Goal: Task Accomplishment & Management: Use online tool/utility

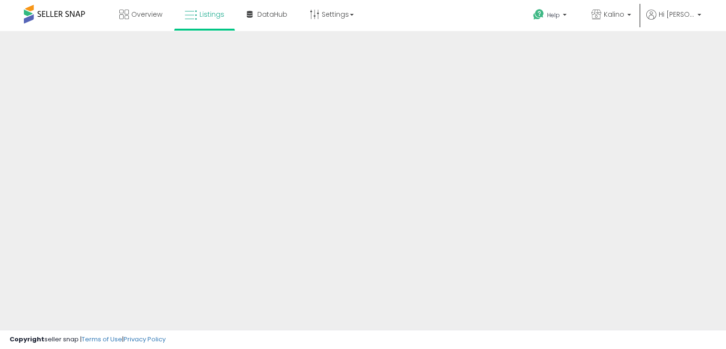
click at [359, 199] on div at bounding box center [363, 229] width 726 height 396
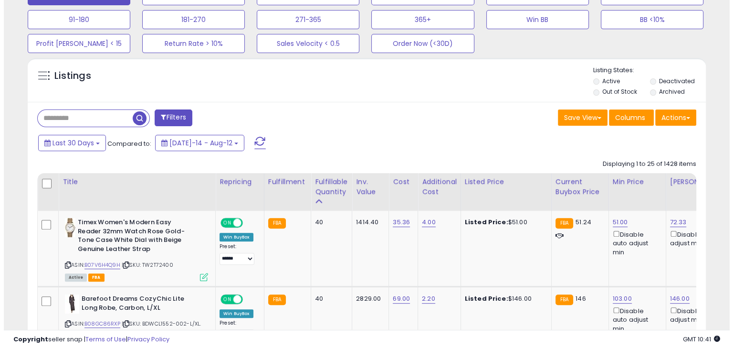
scroll to position [266, 0]
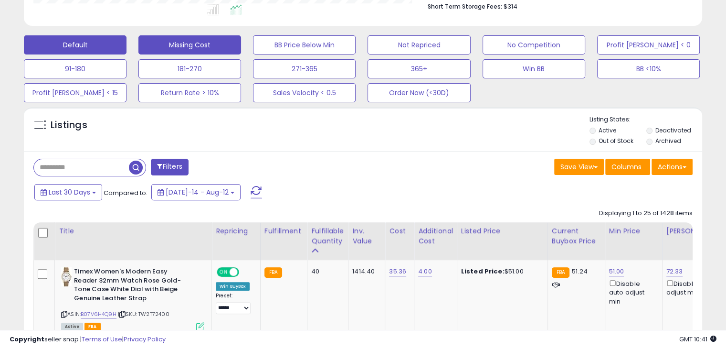
click at [189, 47] on button "Missing Cost" at bounding box center [189, 44] width 103 height 19
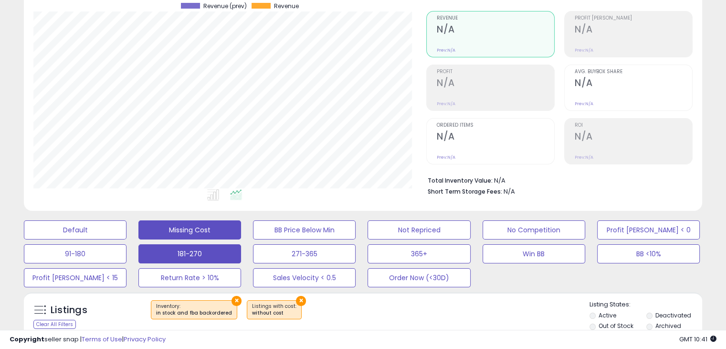
scroll to position [0, 0]
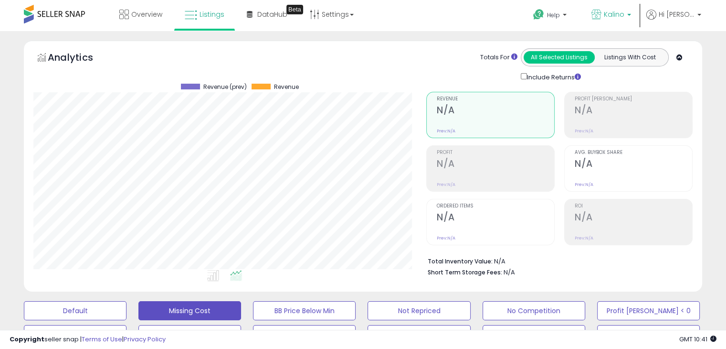
click at [622, 15] on span "Kalino" at bounding box center [614, 15] width 21 height 10
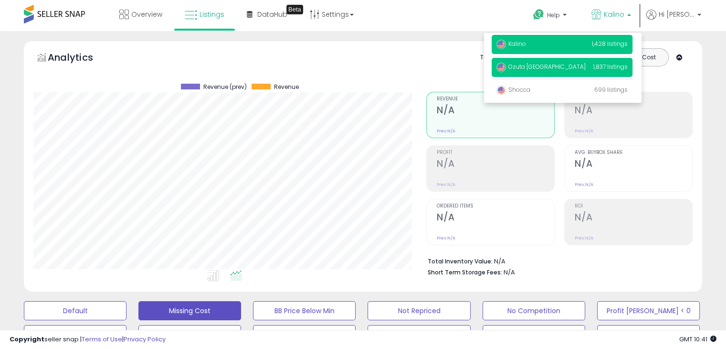
click at [524, 72] on p "Ozuta USA 1,837 listings" at bounding box center [562, 67] width 141 height 19
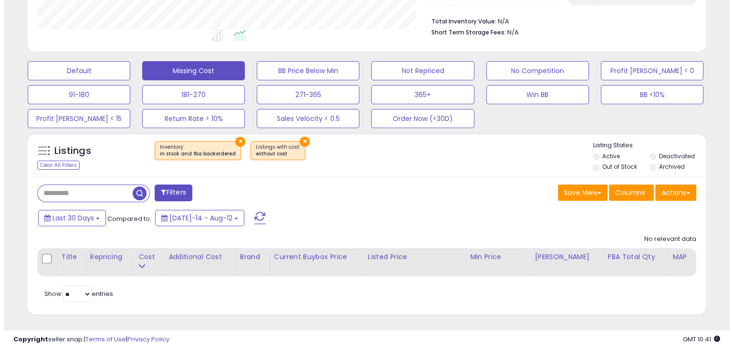
scroll to position [240, 0]
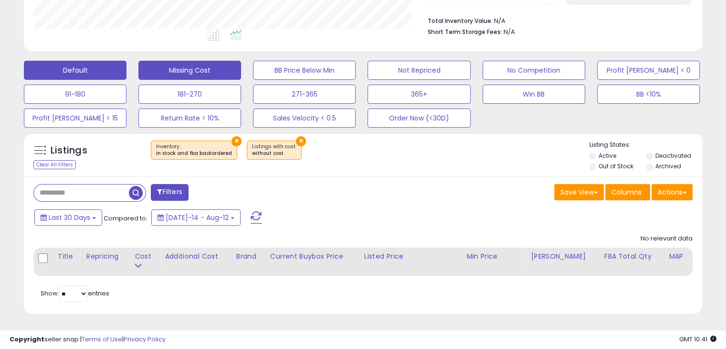
click at [84, 72] on button "Default" at bounding box center [75, 70] width 103 height 19
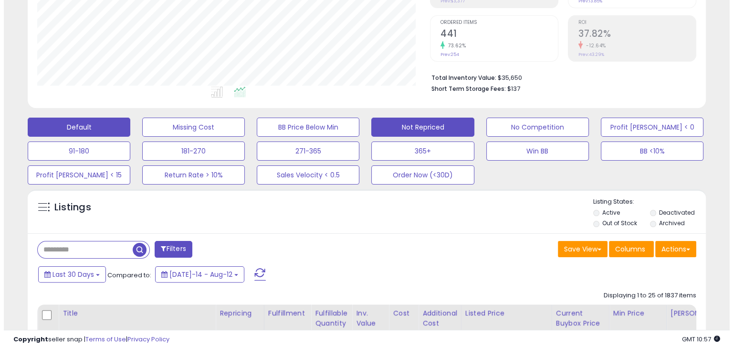
scroll to position [147, 0]
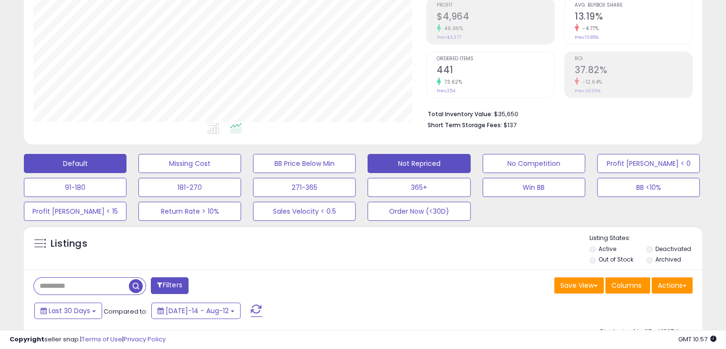
click at [412, 165] on button "Not Repriced" at bounding box center [419, 163] width 103 height 19
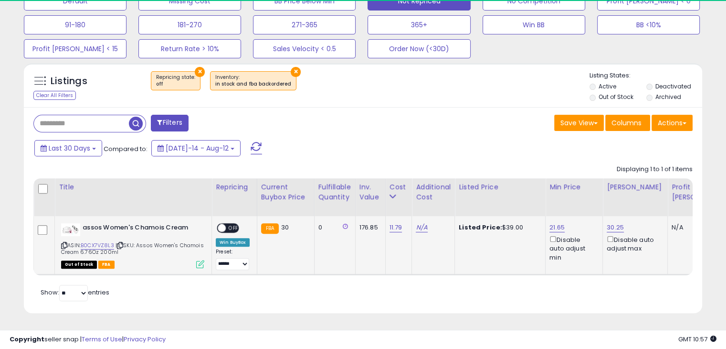
scroll to position [195, 393]
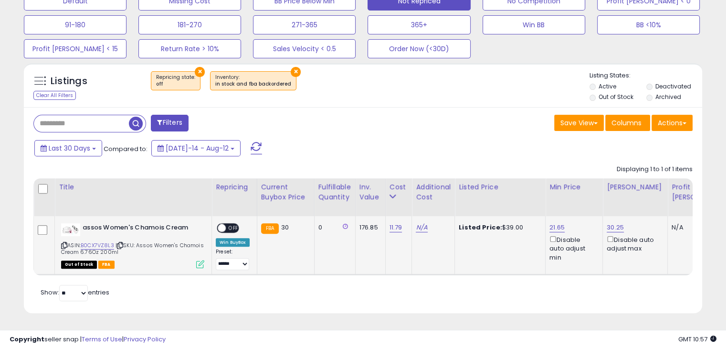
click at [231, 224] on span "OFF" at bounding box center [233, 228] width 15 height 8
click at [64, 243] on icon at bounding box center [64, 245] width 6 height 5
click at [395, 223] on link "11.79" at bounding box center [396, 228] width 13 height 10
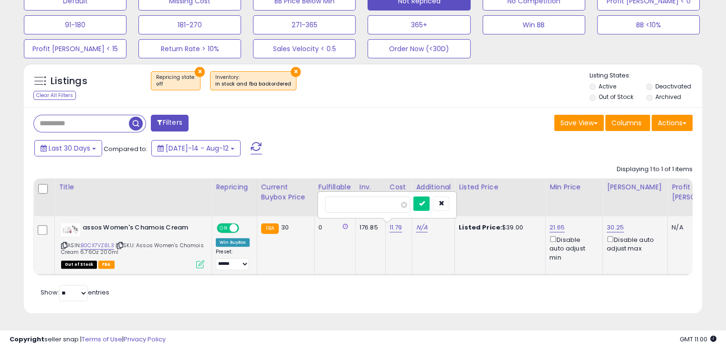
click at [309, 248] on td "FBA 30" at bounding box center [285, 245] width 57 height 58
drag, startPoint x: 355, startPoint y: 199, endPoint x: 308, endPoint y: 200, distance: 46.8
click at [308, 200] on table "Title Repricing" at bounding box center [404, 226] width 743 height 97
paste input "number"
type input "*****"
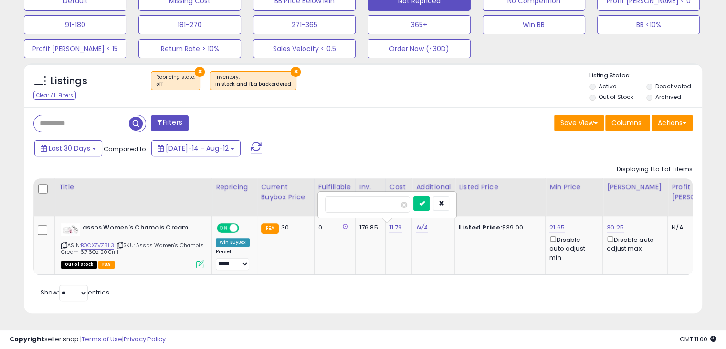
click at [476, 300] on div "Retrieving listings data.. Displaying 1 to 1 of 1 items Title Repricing" at bounding box center [362, 231] width 659 height 143
click at [430, 200] on button "submit" at bounding box center [422, 203] width 16 height 14
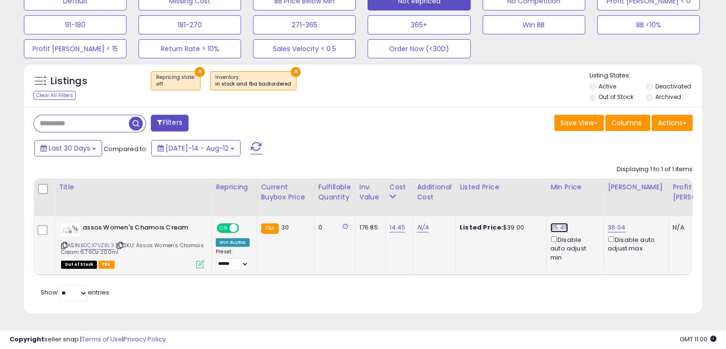
click at [560, 223] on link "25.49" at bounding box center [560, 228] width 18 height 10
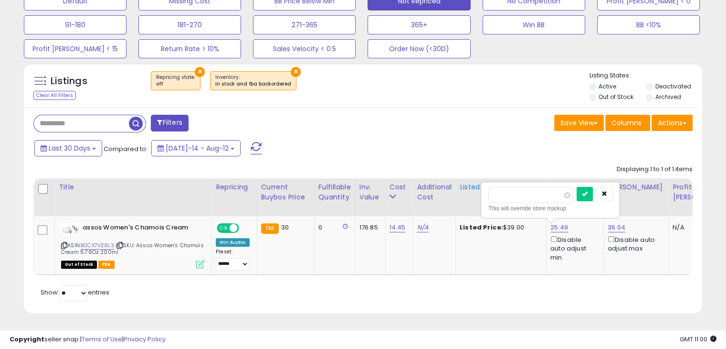
drag, startPoint x: 520, startPoint y: 191, endPoint x: 467, endPoint y: 191, distance: 53.5
click at [467, 191] on table "Title Repricing" at bounding box center [404, 226] width 743 height 97
type input "*****"
click at [593, 187] on button "submit" at bounding box center [585, 194] width 16 height 14
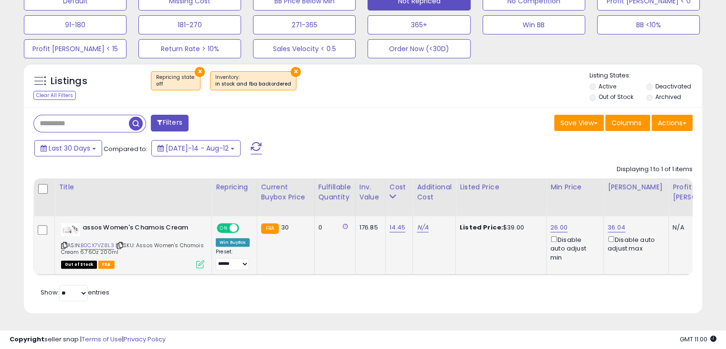
click at [315, 284] on div "Retrieving listings data.. Displaying 1 to 1 of 1 items Title Repricing" at bounding box center [362, 231] width 659 height 143
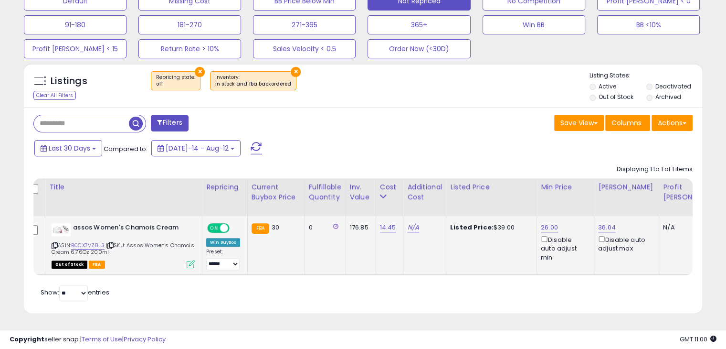
scroll to position [0, 0]
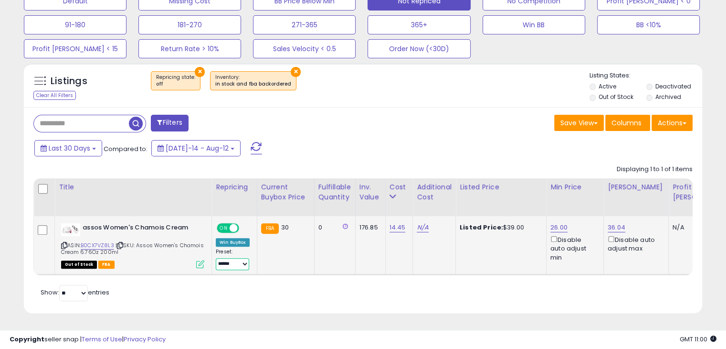
click at [233, 258] on select "**********" at bounding box center [232, 264] width 33 height 12
click at [362, 295] on div "Retrieving listings data.. Displaying 1 to 1 of 1 items Title Repricing" at bounding box center [362, 231] width 659 height 143
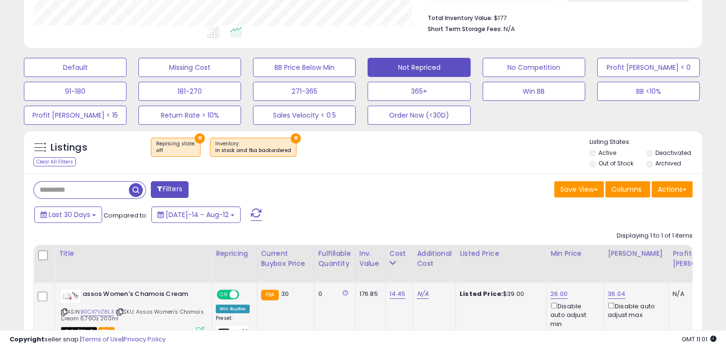
scroll to position [218, 0]
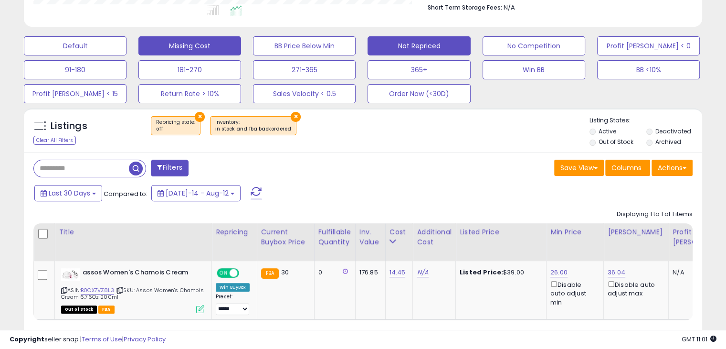
click at [218, 50] on button "Missing Cost" at bounding box center [189, 45] width 103 height 19
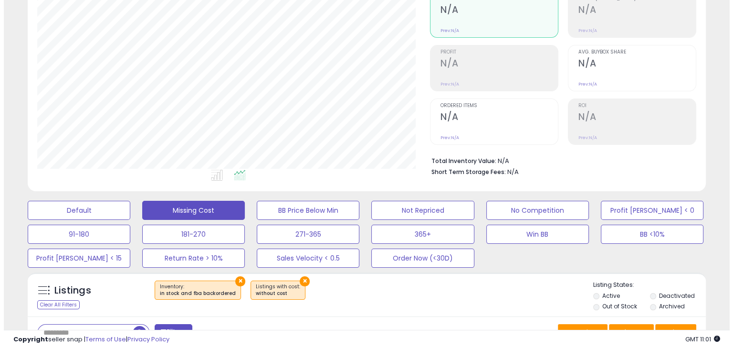
scroll to position [195, 393]
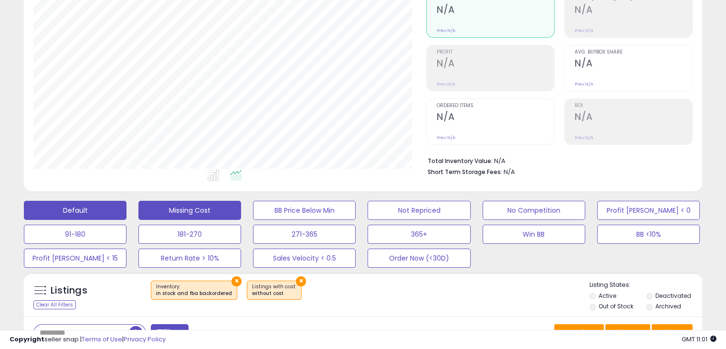
click at [101, 206] on button "Default" at bounding box center [75, 210] width 103 height 19
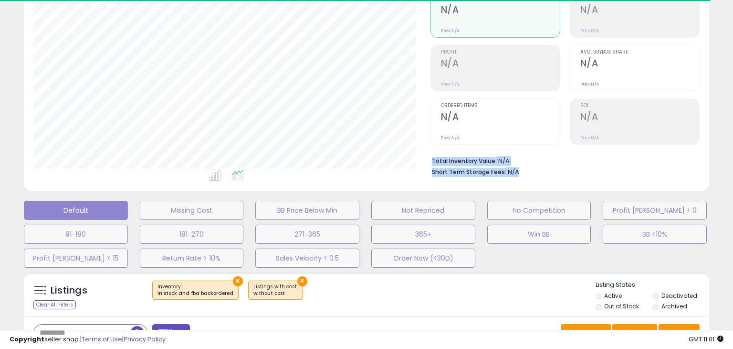
drag, startPoint x: 522, startPoint y: 176, endPoint x: 430, endPoint y: 162, distance: 93.7
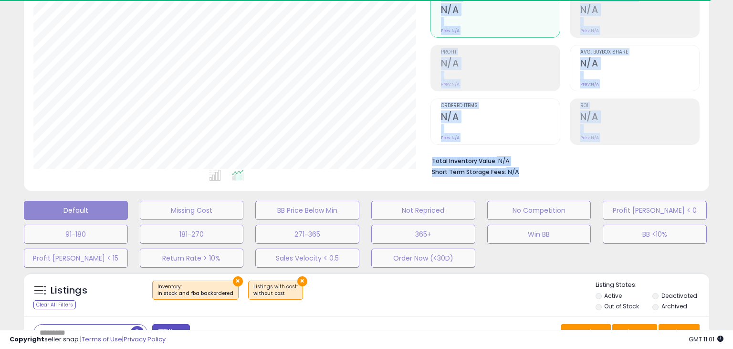
click at [430, 162] on div "Retrieving aggregations.. Revenue N/A Prev: N/A Profit N/A Prev: N/A N/A" at bounding box center [566, 82] width 284 height 200
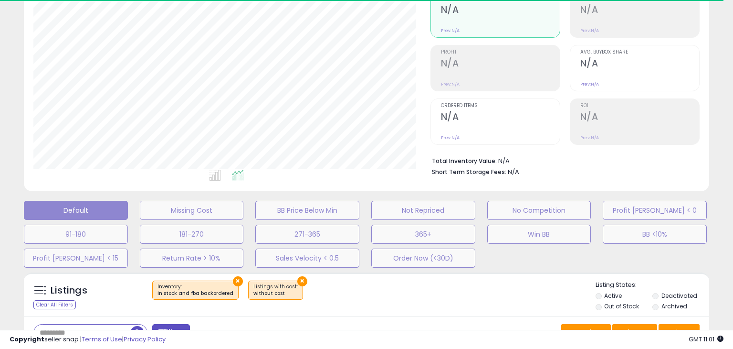
click at [430, 165] on div "Retrieving aggregations.. Revenue N/A Prev: N/A Profit N/A Prev: N/A N/A" at bounding box center [566, 82] width 284 height 200
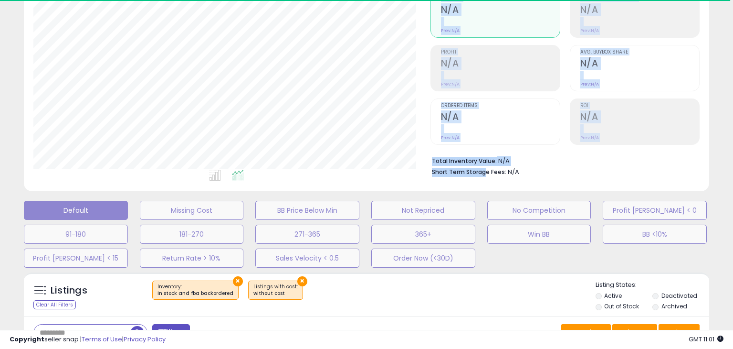
drag, startPoint x: 430, startPoint y: 165, endPoint x: 484, endPoint y: 176, distance: 55.2
click at [484, 176] on div "Retrieving aggregations.. Revenue N/A Prev: N/A Profit N/A Prev: N/A N/A" at bounding box center [566, 82] width 284 height 200
click at [484, 176] on div "Total Inventory Value: N/A Short Term Storage Fees: N/A" at bounding box center [565, 163] width 269 height 37
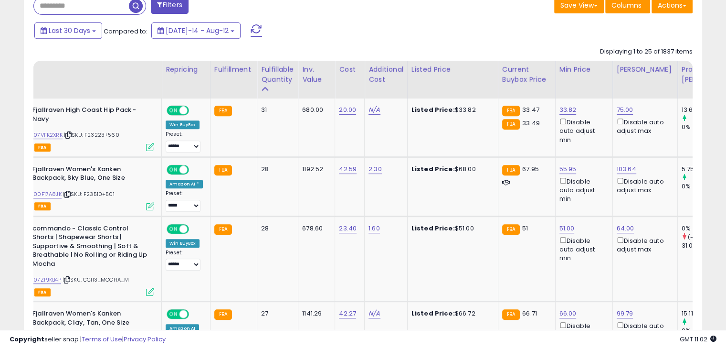
scroll to position [0, 0]
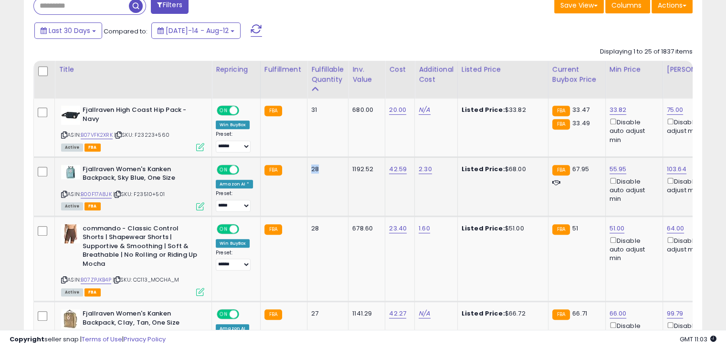
drag, startPoint x: 321, startPoint y: 173, endPoint x: 305, endPoint y: 164, distance: 19.2
click at [308, 164] on td "28" at bounding box center [328, 186] width 41 height 59
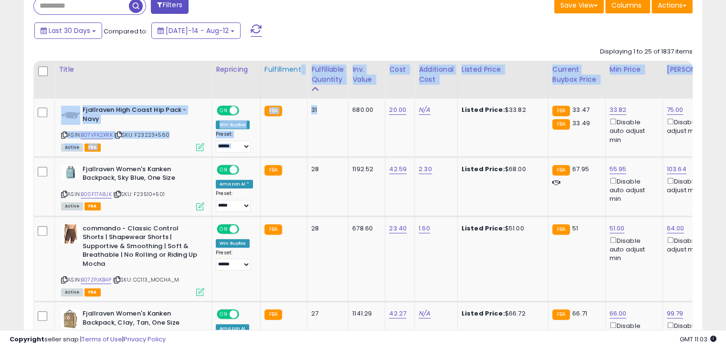
drag, startPoint x: 329, startPoint y: 127, endPoint x: 298, endPoint y: 93, distance: 45.0
click at [311, 114] on td "31" at bounding box center [328, 127] width 41 height 58
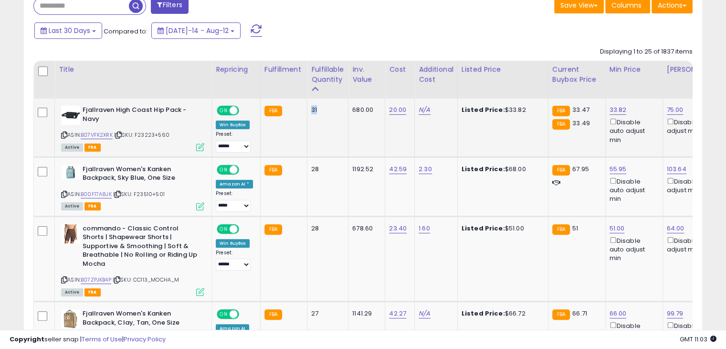
click at [311, 114] on td "31" at bounding box center [328, 127] width 41 height 58
click at [316, 149] on td "31" at bounding box center [328, 127] width 41 height 58
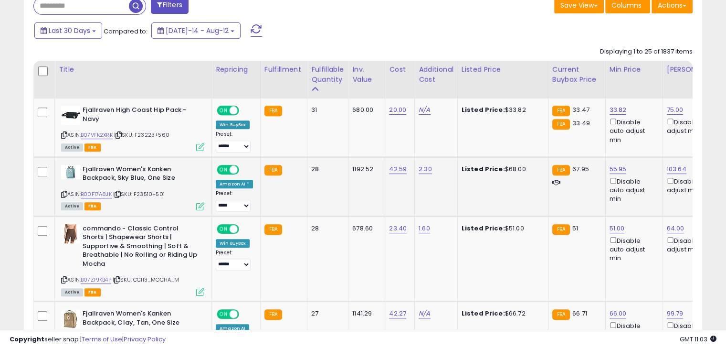
click at [317, 161] on td "28" at bounding box center [328, 186] width 41 height 59
click at [317, 166] on div "28" at bounding box center [326, 169] width 30 height 9
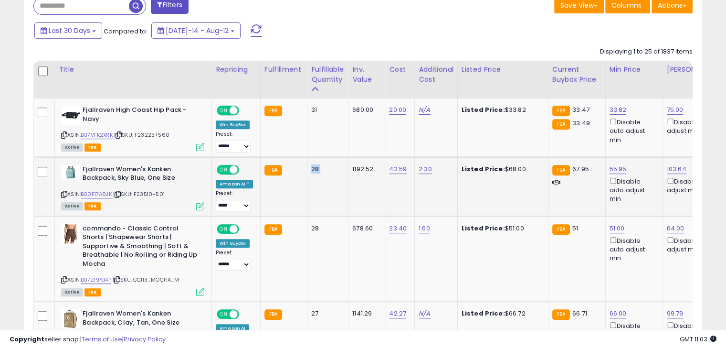
click at [317, 166] on div "28" at bounding box center [326, 169] width 30 height 9
drag, startPoint x: 317, startPoint y: 166, endPoint x: 304, endPoint y: 214, distance: 50.5
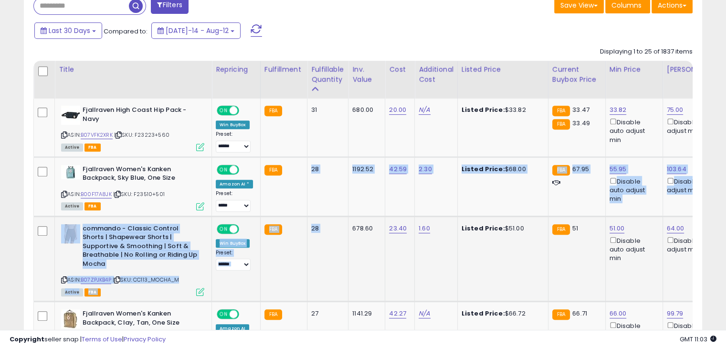
click at [312, 226] on div "28" at bounding box center [326, 228] width 30 height 9
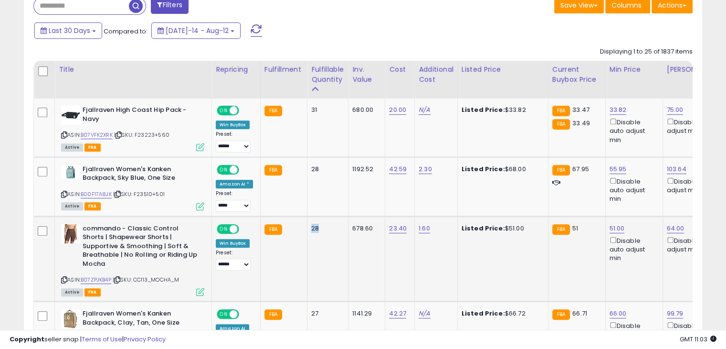
click at [312, 226] on div "28" at bounding box center [326, 228] width 30 height 9
click at [312, 232] on td "28" at bounding box center [328, 258] width 41 height 85
click at [311, 228] on div "28" at bounding box center [326, 228] width 30 height 9
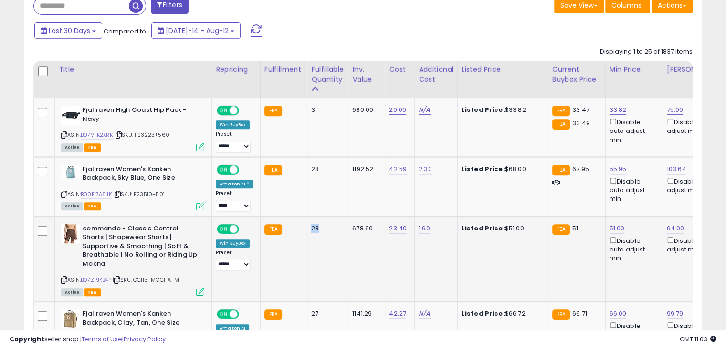
click at [311, 228] on div "28" at bounding box center [326, 228] width 30 height 9
click at [312, 243] on td "28" at bounding box center [328, 258] width 41 height 85
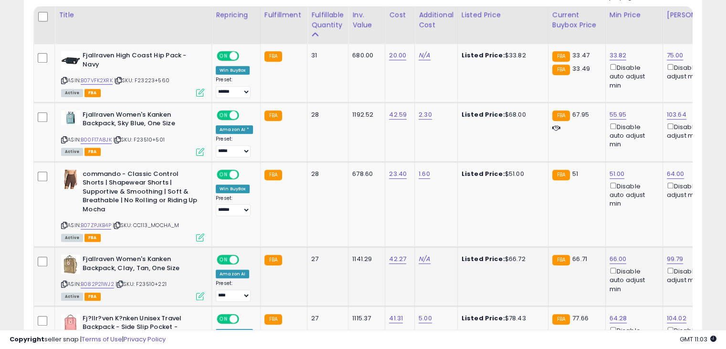
scroll to position [482, 0]
click at [311, 260] on div "27" at bounding box center [326, 258] width 30 height 9
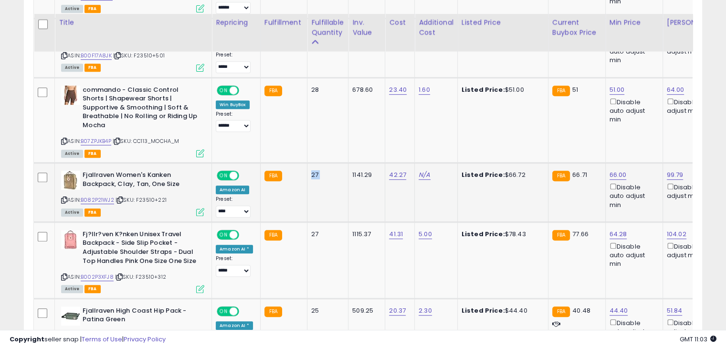
scroll to position [584, 0]
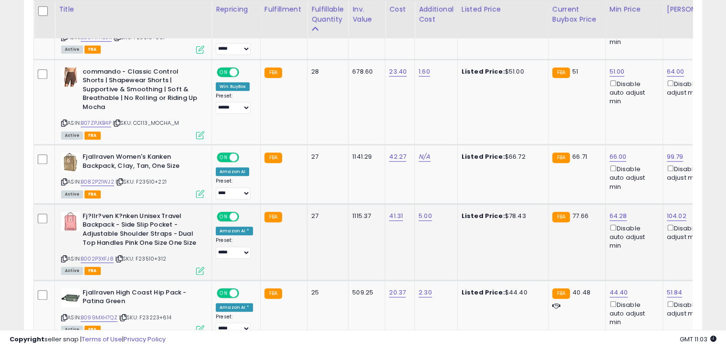
click at [311, 212] on div "27" at bounding box center [326, 216] width 30 height 9
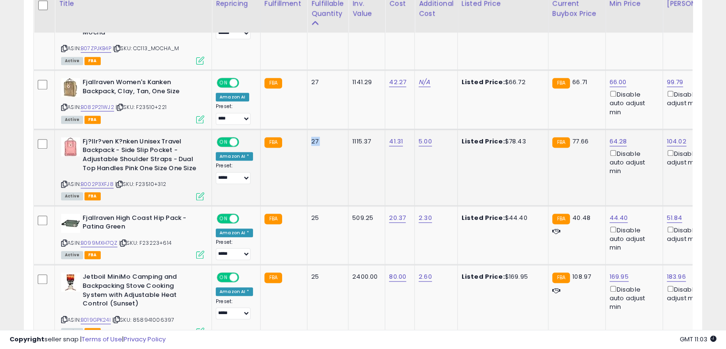
scroll to position [659, 0]
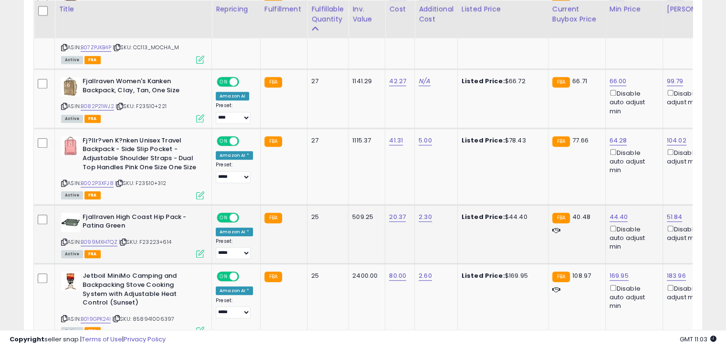
click at [311, 216] on div "25" at bounding box center [326, 216] width 30 height 9
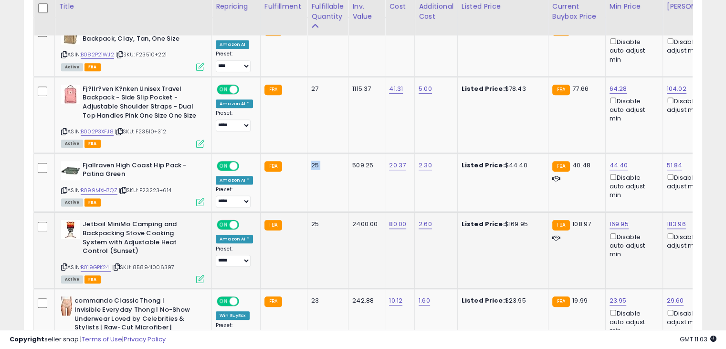
scroll to position [712, 0]
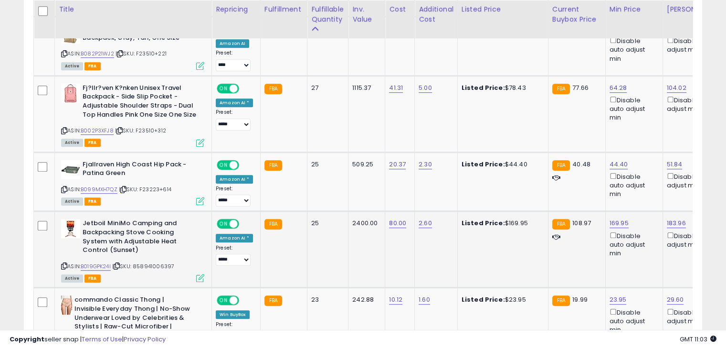
click at [311, 223] on div "25" at bounding box center [326, 223] width 30 height 9
click at [311, 222] on div "25" at bounding box center [326, 223] width 30 height 9
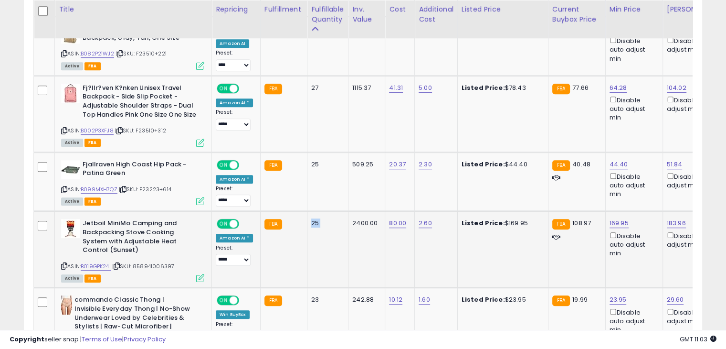
click at [311, 222] on div "25" at bounding box center [326, 223] width 30 height 9
click at [312, 256] on td "25" at bounding box center [328, 249] width 41 height 76
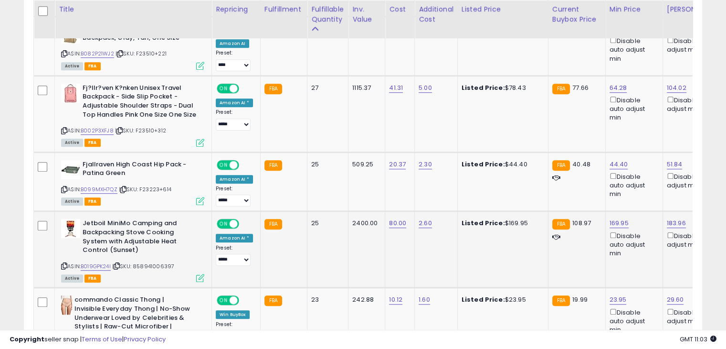
scroll to position [740, 0]
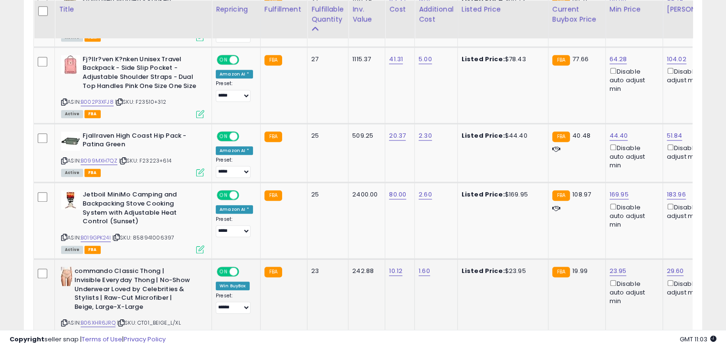
click at [312, 267] on div "23" at bounding box center [326, 270] width 30 height 9
drag, startPoint x: 312, startPoint y: 267, endPoint x: 314, endPoint y: 272, distance: 5.1
click at [314, 272] on td "23" at bounding box center [328, 301] width 41 height 85
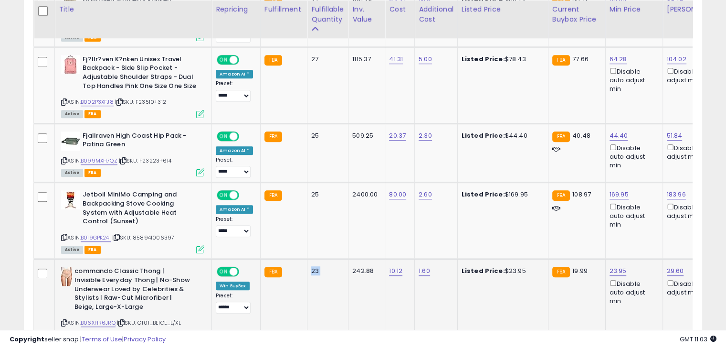
click at [314, 272] on td "23" at bounding box center [328, 301] width 41 height 85
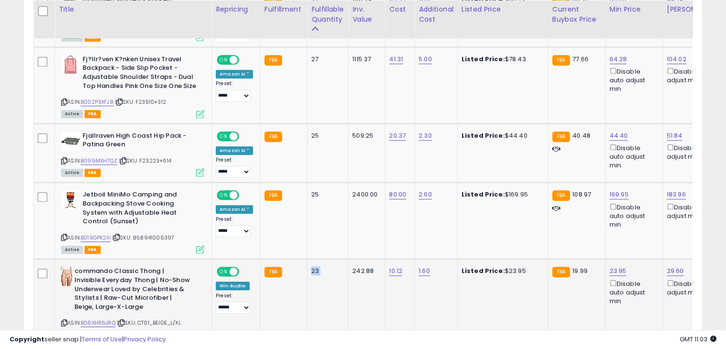
click at [314, 272] on td "23" at bounding box center [328, 301] width 41 height 85
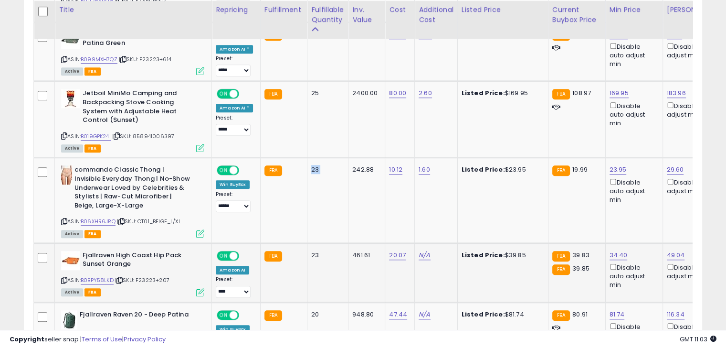
scroll to position [842, 0]
click at [310, 260] on td "23" at bounding box center [328, 271] width 41 height 59
click at [315, 250] on div "23" at bounding box center [326, 254] width 30 height 9
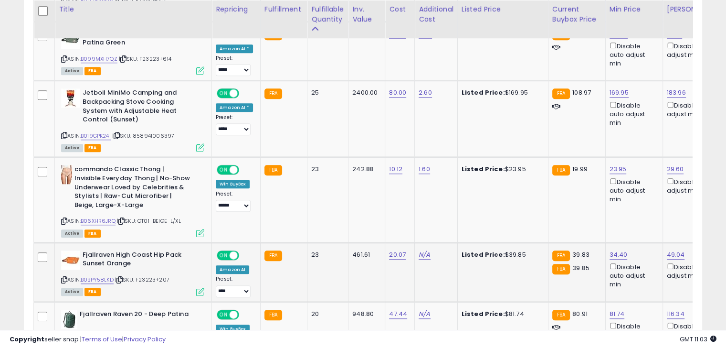
click at [323, 255] on div "23" at bounding box center [326, 254] width 30 height 9
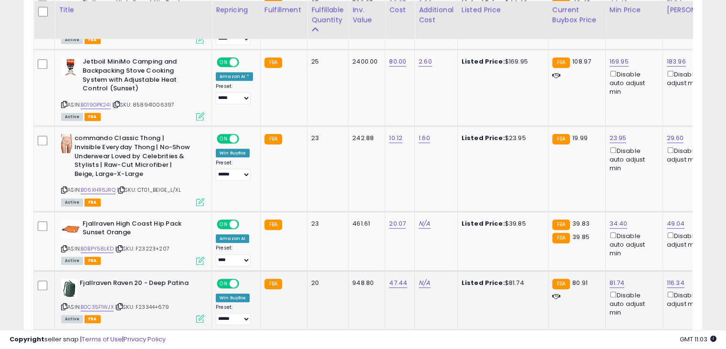
scroll to position [873, 0]
click at [308, 282] on td "20" at bounding box center [328, 299] width 41 height 59
click at [311, 281] on div "20" at bounding box center [326, 282] width 30 height 9
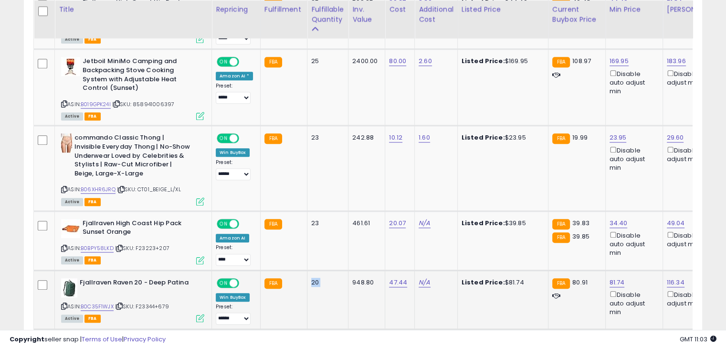
click at [311, 281] on div "20" at bounding box center [326, 282] width 30 height 9
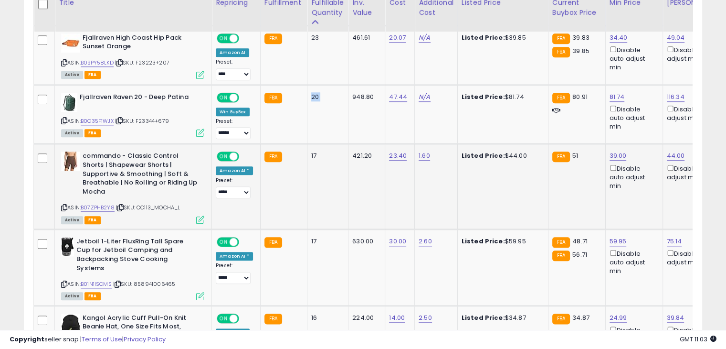
scroll to position [1061, 0]
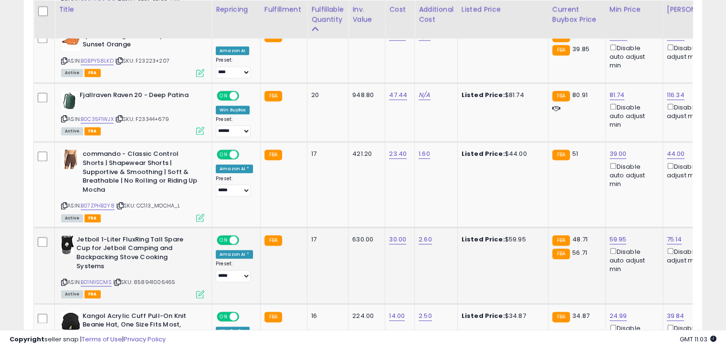
click at [308, 230] on td "17" at bounding box center [328, 265] width 41 height 76
click at [311, 149] on div "17" at bounding box center [326, 153] width 30 height 9
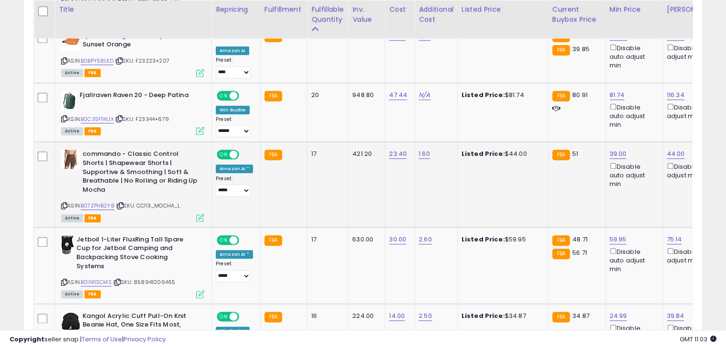
click at [311, 149] on div "17" at bounding box center [326, 153] width 30 height 9
click at [314, 228] on td "17" at bounding box center [328, 265] width 41 height 76
click at [313, 229] on td "17" at bounding box center [328, 265] width 41 height 76
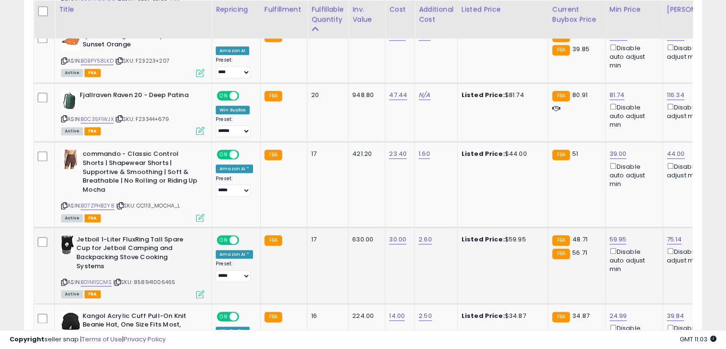
click at [313, 229] on td "17" at bounding box center [328, 265] width 41 height 76
drag, startPoint x: 313, startPoint y: 230, endPoint x: 309, endPoint y: 281, distance: 50.8
click at [309, 281] on td "17" at bounding box center [328, 265] width 41 height 76
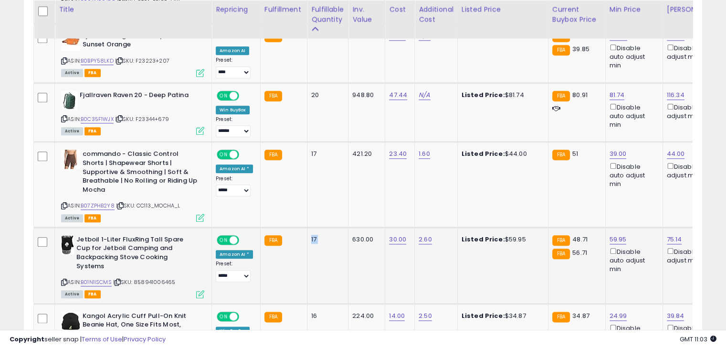
click at [309, 281] on td "17" at bounding box center [328, 265] width 41 height 76
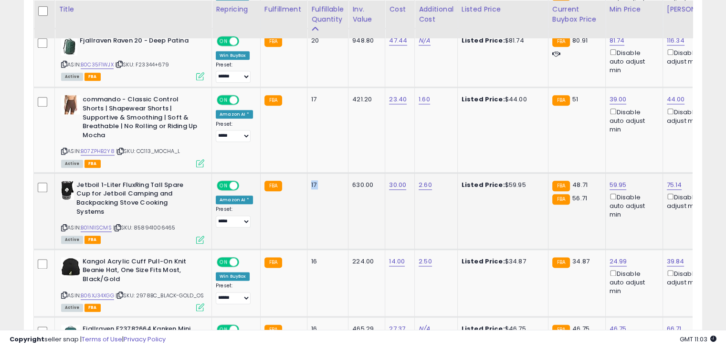
scroll to position [1117, 0]
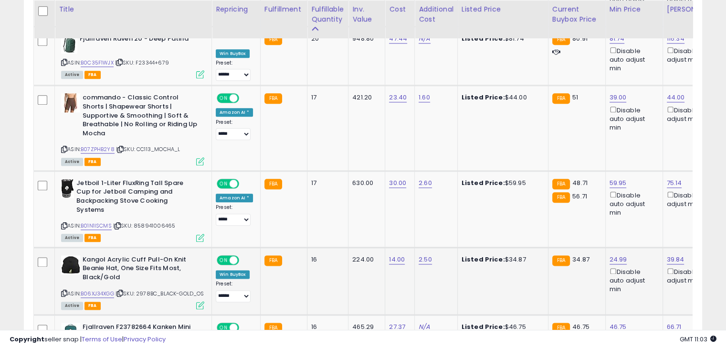
click at [311, 256] on div "16" at bounding box center [326, 259] width 30 height 9
click at [310, 259] on td "16" at bounding box center [328, 280] width 41 height 67
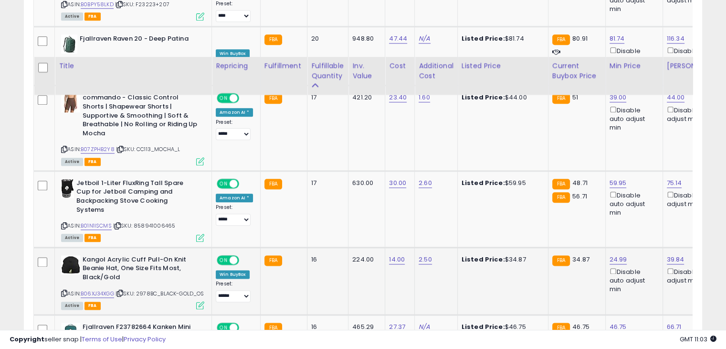
scroll to position [1206, 0]
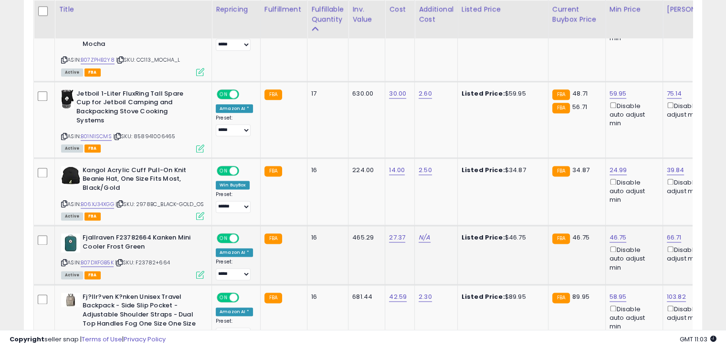
click at [309, 233] on td "16" at bounding box center [328, 254] width 41 height 59
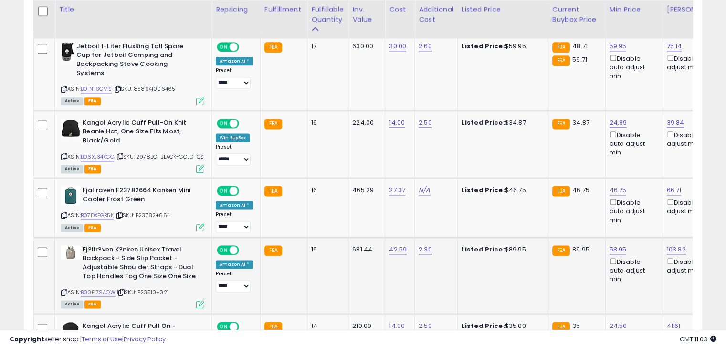
click at [311, 248] on div "16" at bounding box center [326, 249] width 30 height 9
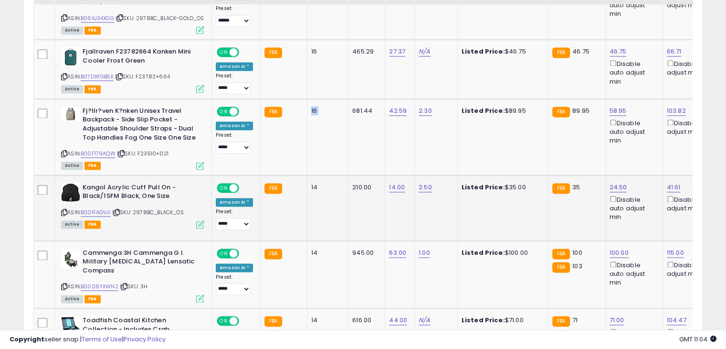
scroll to position [1395, 0]
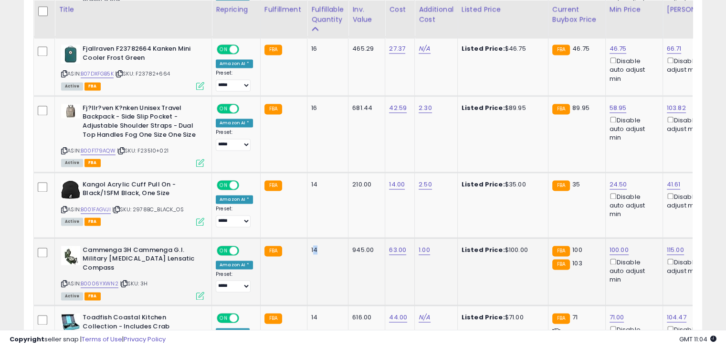
drag, startPoint x: 319, startPoint y: 248, endPoint x: 307, endPoint y: 248, distance: 12.4
click at [308, 248] on td "14" at bounding box center [328, 270] width 41 height 67
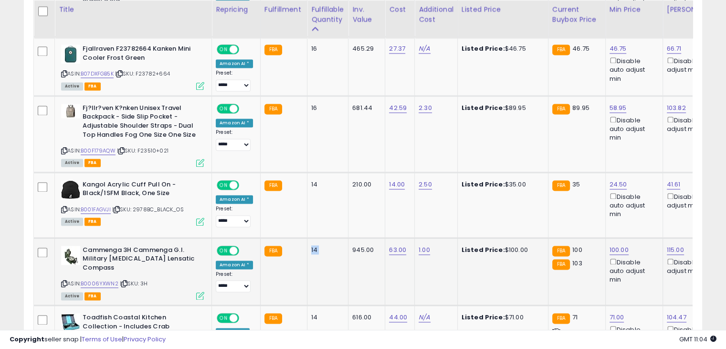
click at [308, 248] on td "14" at bounding box center [328, 270] width 41 height 67
click at [314, 249] on div "14" at bounding box center [326, 249] width 30 height 9
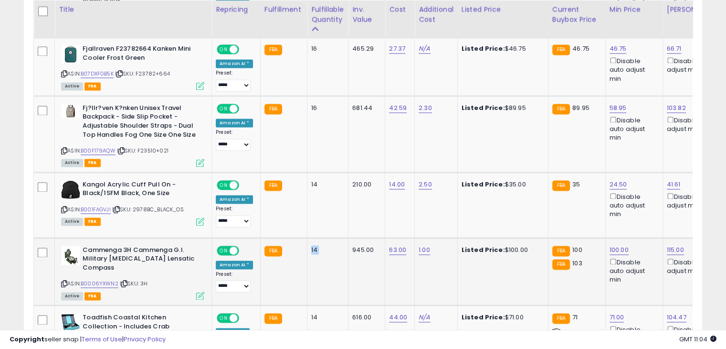
click at [314, 249] on div "14" at bounding box center [326, 249] width 30 height 9
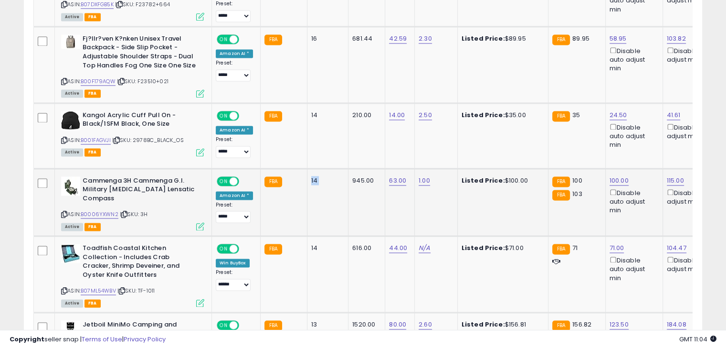
scroll to position [1469, 0]
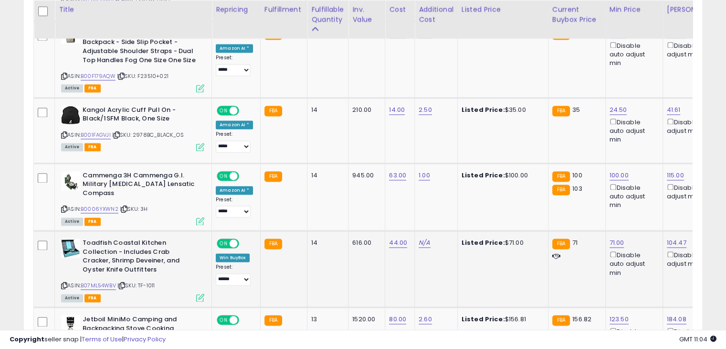
click at [311, 238] on div "14" at bounding box center [326, 242] width 30 height 9
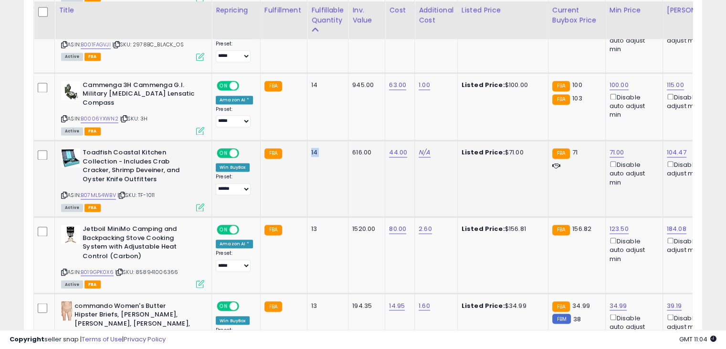
scroll to position [1561, 0]
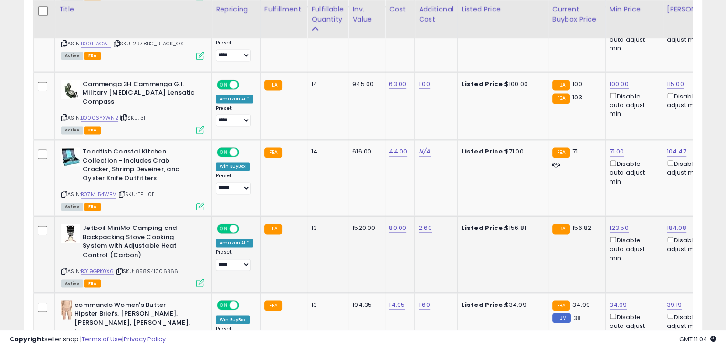
click at [311, 223] on div "13" at bounding box center [326, 227] width 30 height 9
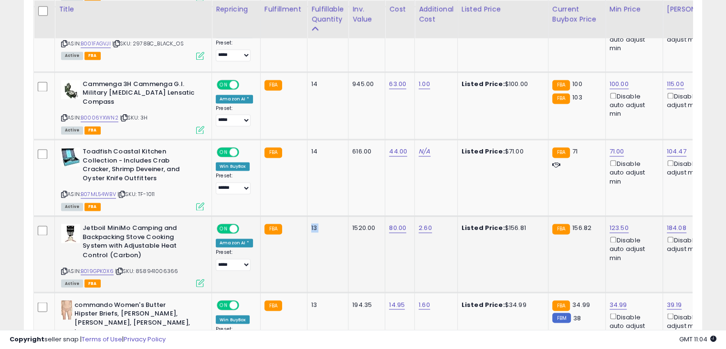
click at [311, 223] on div "13" at bounding box center [326, 227] width 30 height 9
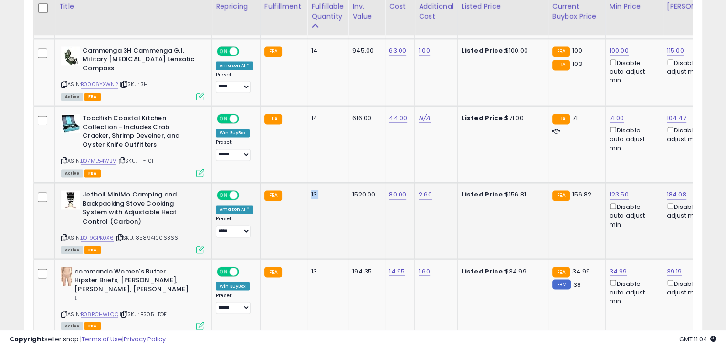
scroll to position [1594, 0]
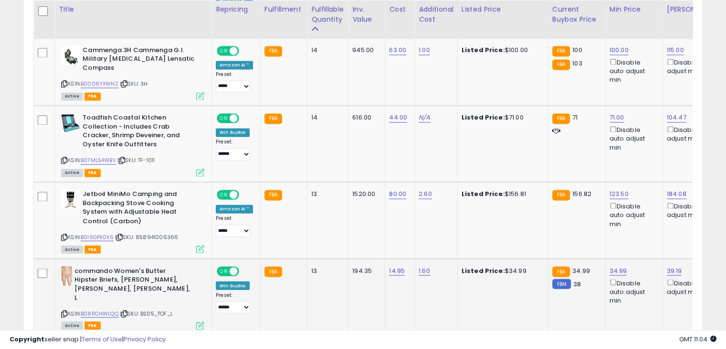
click at [311, 266] on div "13" at bounding box center [326, 270] width 30 height 9
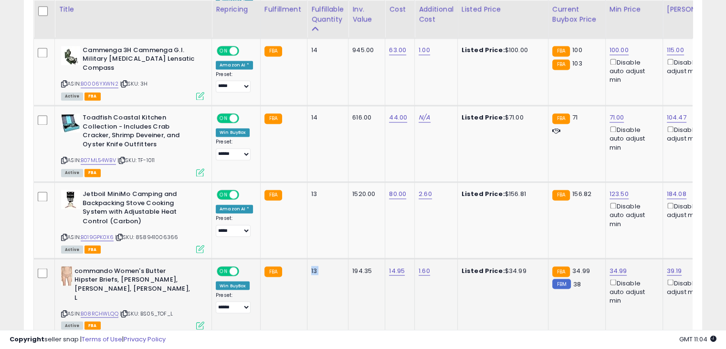
click at [311, 266] on div "13" at bounding box center [326, 270] width 30 height 9
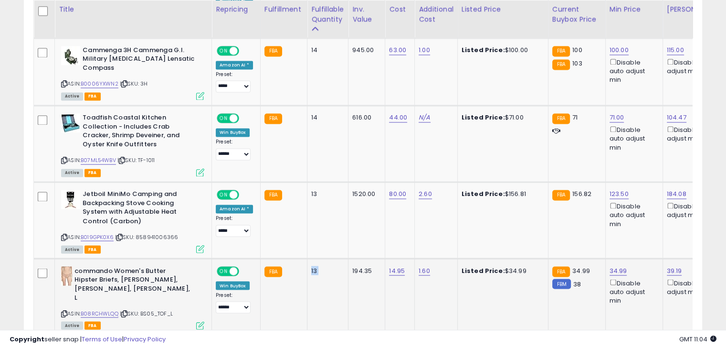
click at [311, 266] on div "13" at bounding box center [326, 270] width 30 height 9
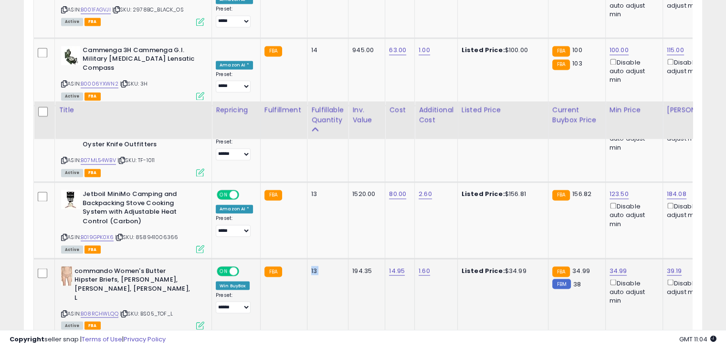
scroll to position [1699, 0]
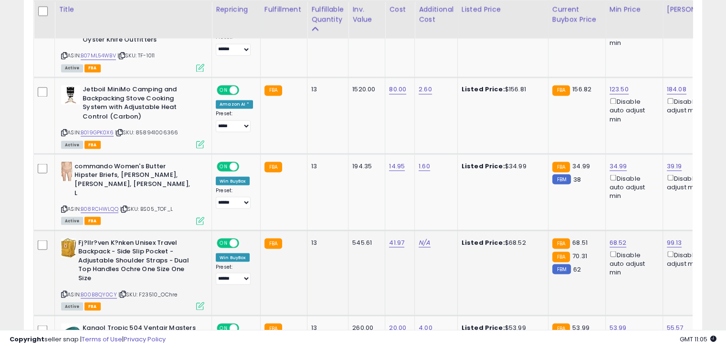
click at [313, 238] on div "13" at bounding box center [326, 242] width 30 height 9
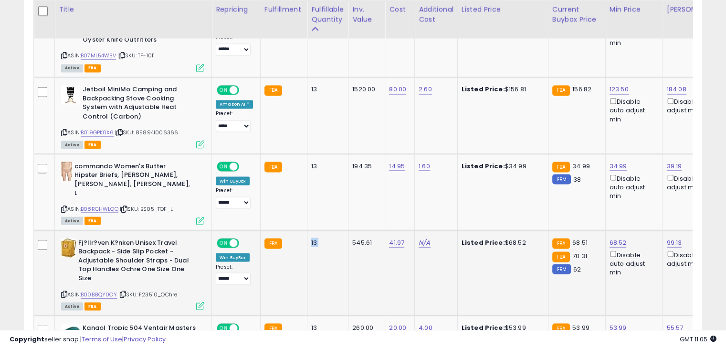
click at [313, 238] on div "13" at bounding box center [326, 242] width 30 height 9
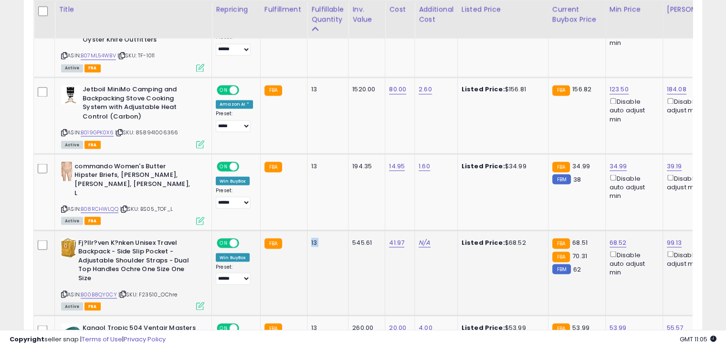
click at [313, 238] on div "13" at bounding box center [326, 242] width 30 height 9
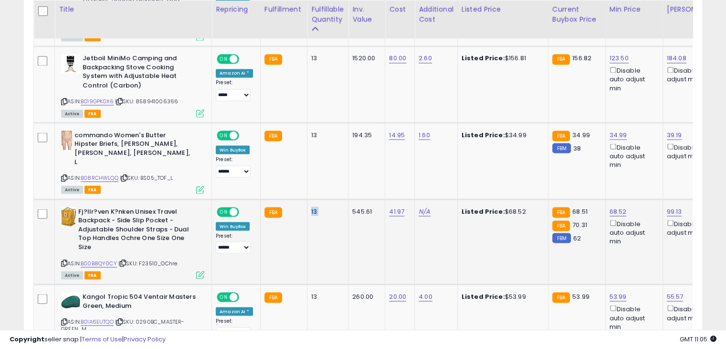
scroll to position [1731, 0]
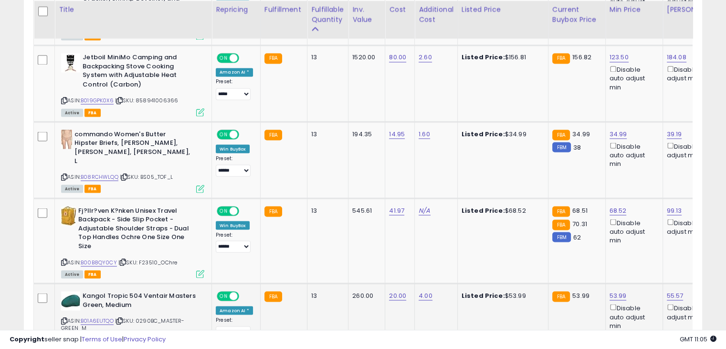
click at [311, 291] on div "13" at bounding box center [326, 295] width 30 height 9
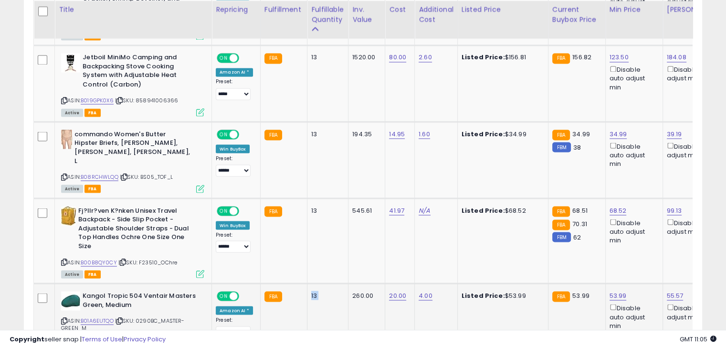
click at [311, 291] on div "13" at bounding box center [326, 295] width 30 height 9
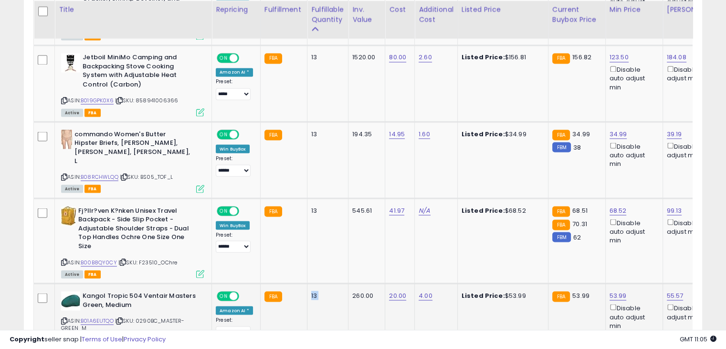
click at [311, 291] on div "13" at bounding box center [326, 295] width 30 height 9
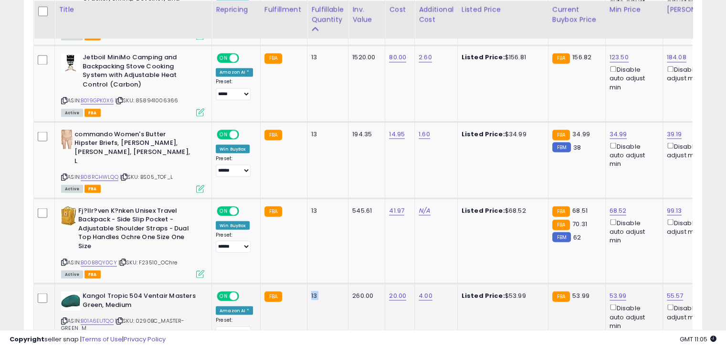
click at [311, 291] on div "13" at bounding box center [326, 295] width 30 height 9
click at [317, 291] on div "13" at bounding box center [326, 295] width 30 height 9
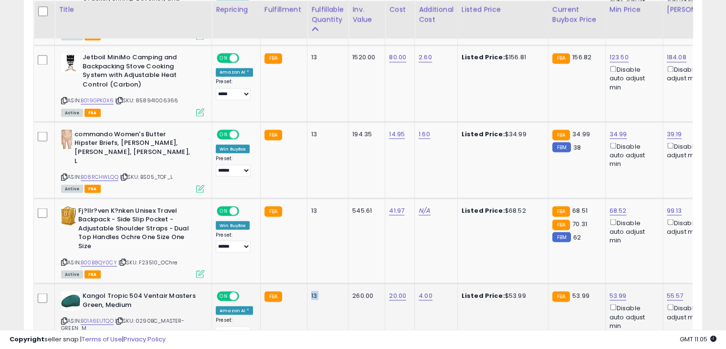
click at [317, 291] on div "13" at bounding box center [326, 295] width 30 height 9
drag, startPoint x: 317, startPoint y: 272, endPoint x: 309, endPoint y: 267, distance: 9.0
click at [311, 291] on div "13" at bounding box center [326, 295] width 30 height 9
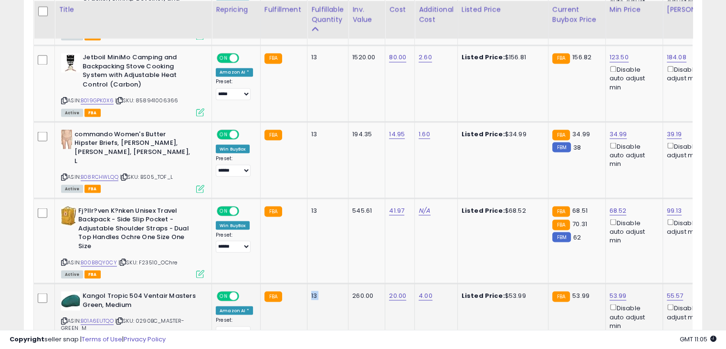
click at [311, 291] on div "13" at bounding box center [326, 295] width 30 height 9
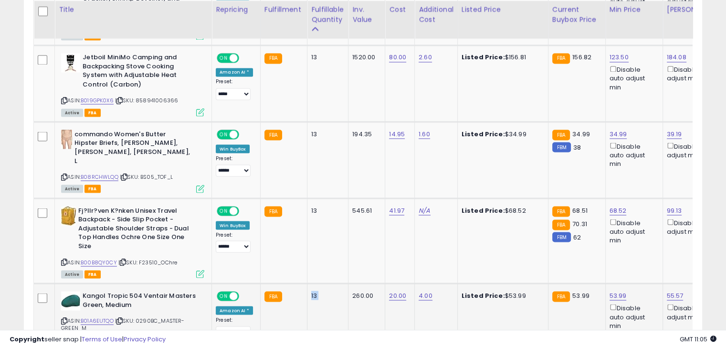
drag, startPoint x: 309, startPoint y: 267, endPoint x: 321, endPoint y: 267, distance: 11.5
click at [321, 291] on div "13" at bounding box center [326, 295] width 30 height 9
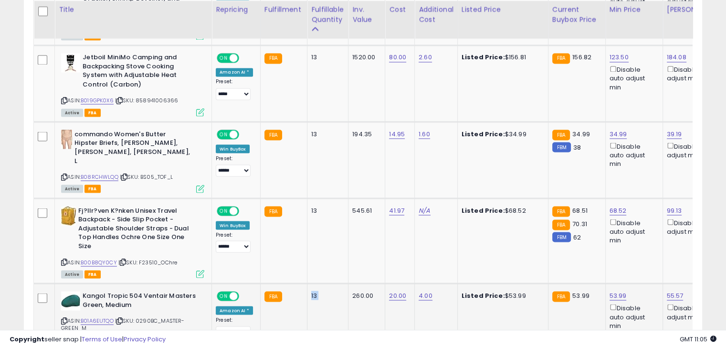
click at [321, 291] on div "13" at bounding box center [326, 295] width 30 height 9
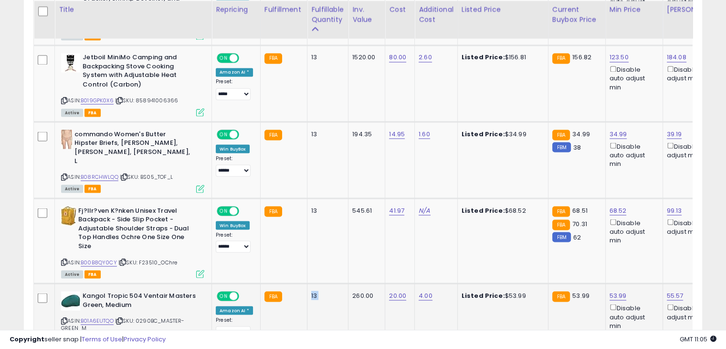
click at [321, 291] on div "13" at bounding box center [326, 295] width 30 height 9
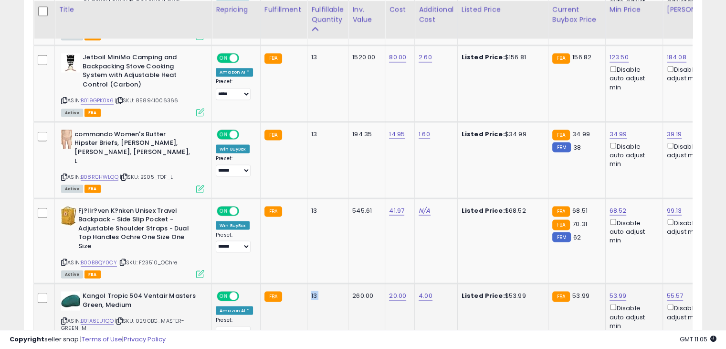
click at [321, 291] on div "13" at bounding box center [326, 295] width 30 height 9
click at [317, 291] on div "13" at bounding box center [326, 295] width 30 height 9
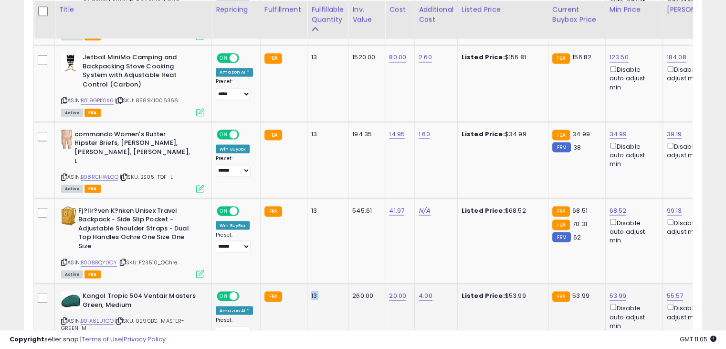
click at [317, 291] on div "13" at bounding box center [326, 295] width 30 height 9
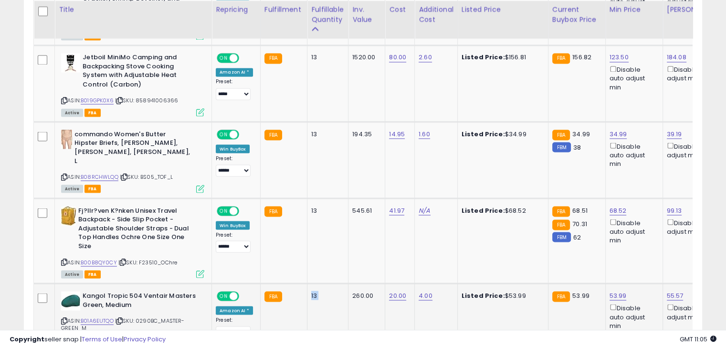
click at [317, 291] on div "13" at bounding box center [326, 295] width 30 height 9
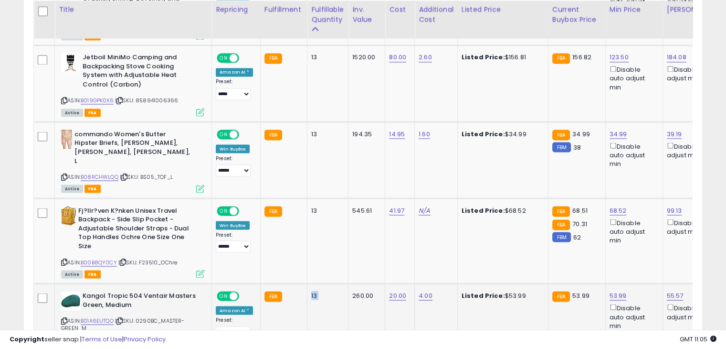
click at [317, 291] on div "13" at bounding box center [326, 295] width 30 height 9
drag, startPoint x: 317, startPoint y: 270, endPoint x: 315, endPoint y: 240, distance: 30.7
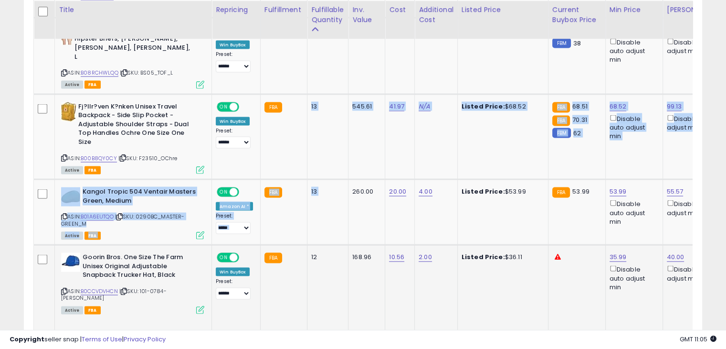
scroll to position [1836, 0]
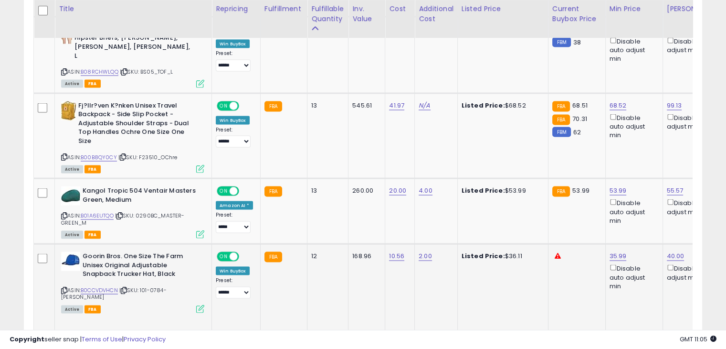
click at [315, 244] on td "12" at bounding box center [328, 287] width 41 height 87
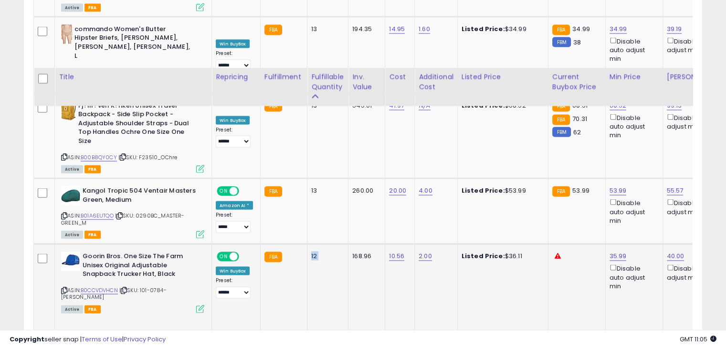
scroll to position [1912, 0]
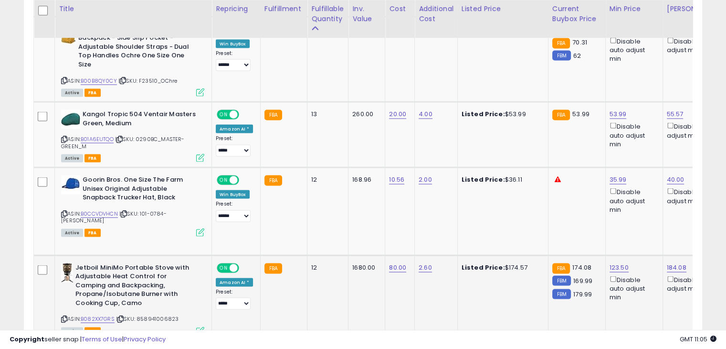
click at [315, 255] on td "12" at bounding box center [328, 297] width 41 height 85
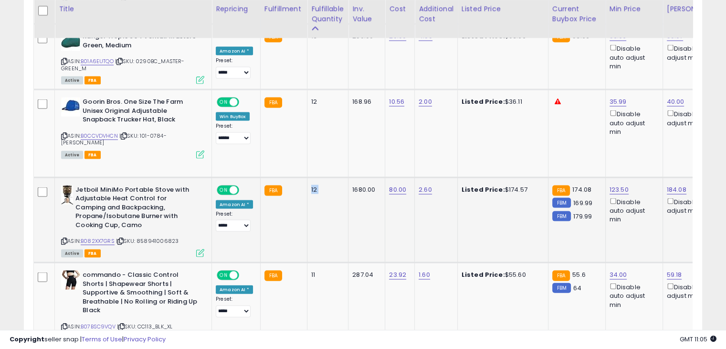
scroll to position [1990, 0]
click at [315, 233] on td "12" at bounding box center [328, 219] width 41 height 85
click at [316, 262] on td "11" at bounding box center [328, 304] width 41 height 85
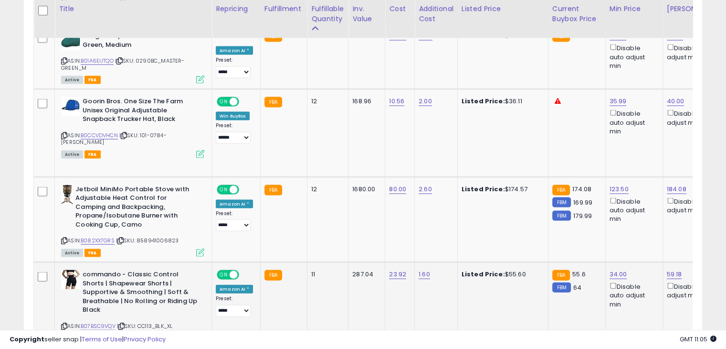
click at [316, 262] on td "11" at bounding box center [328, 304] width 41 height 85
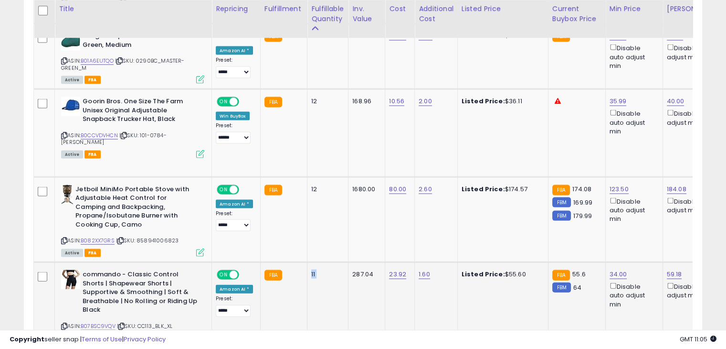
scroll to position [2052, 0]
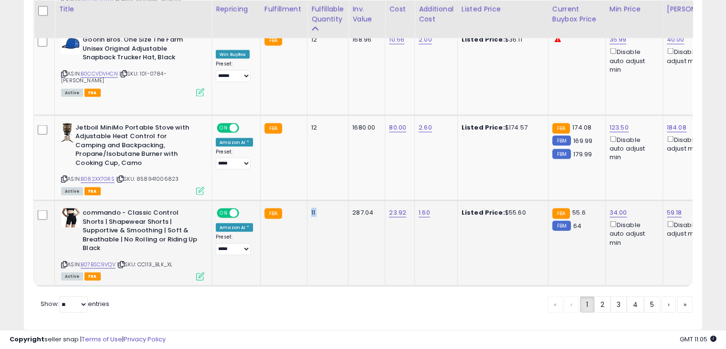
click at [309, 230] on td "11" at bounding box center [328, 243] width 41 height 85
click at [309, 257] on td "11" at bounding box center [328, 243] width 41 height 85
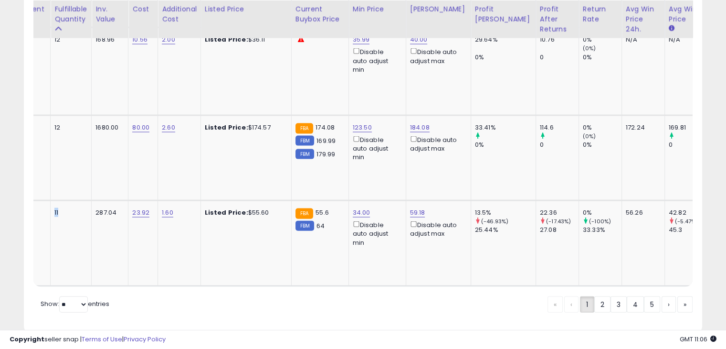
scroll to position [0, 0]
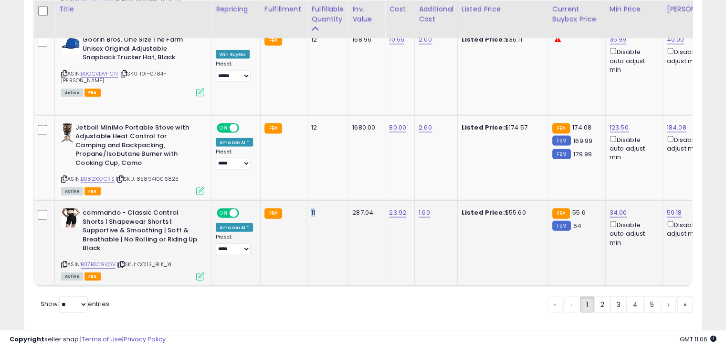
click at [313, 208] on div "11" at bounding box center [326, 212] width 30 height 9
click at [311, 208] on div "11" at bounding box center [326, 212] width 30 height 9
click at [311, 123] on div "12" at bounding box center [326, 127] width 30 height 9
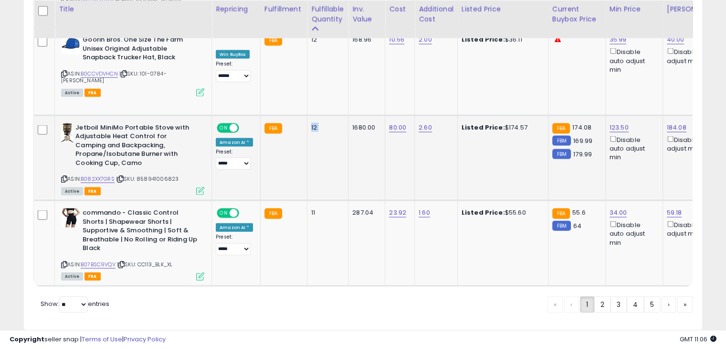
click at [311, 123] on div "12" at bounding box center [326, 127] width 30 height 9
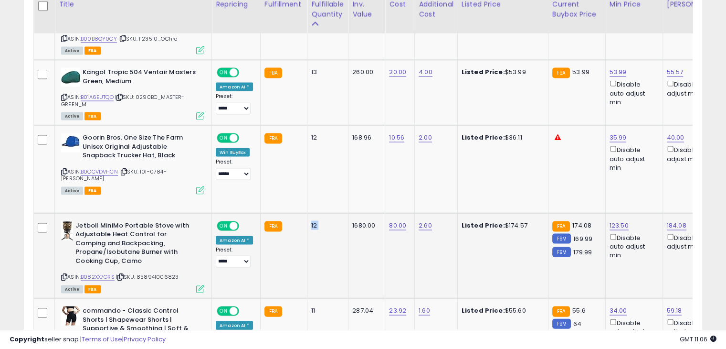
scroll to position [1949, 0]
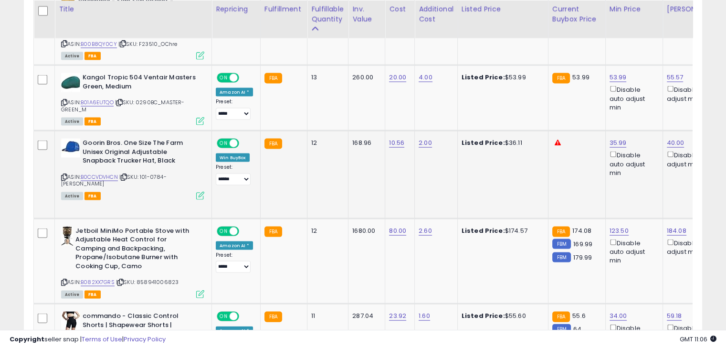
click at [311, 138] on div "12" at bounding box center [326, 142] width 30 height 9
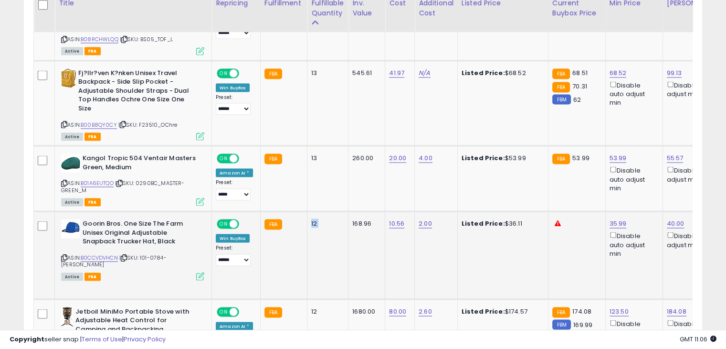
scroll to position [1862, 0]
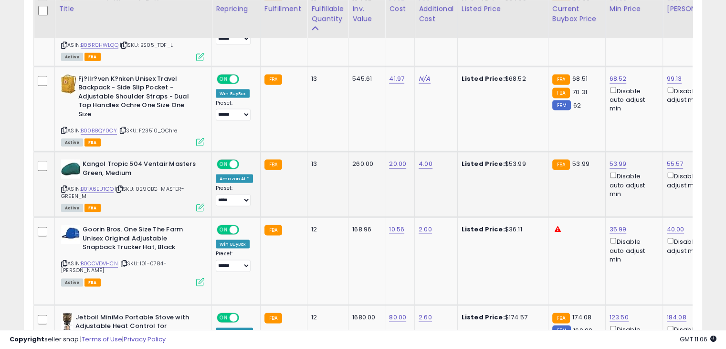
click at [311, 159] on div "13" at bounding box center [326, 163] width 30 height 9
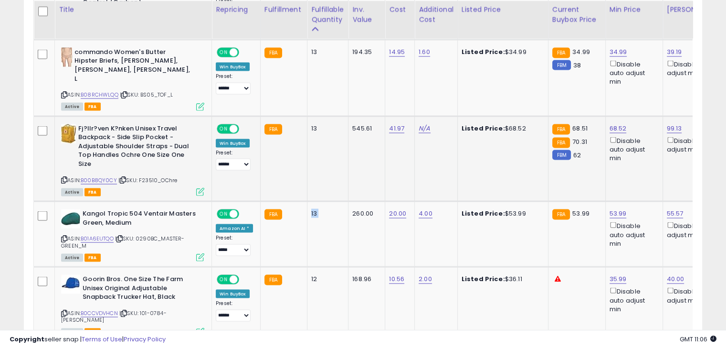
scroll to position [1813, 0]
click at [311, 124] on div "13" at bounding box center [326, 128] width 30 height 9
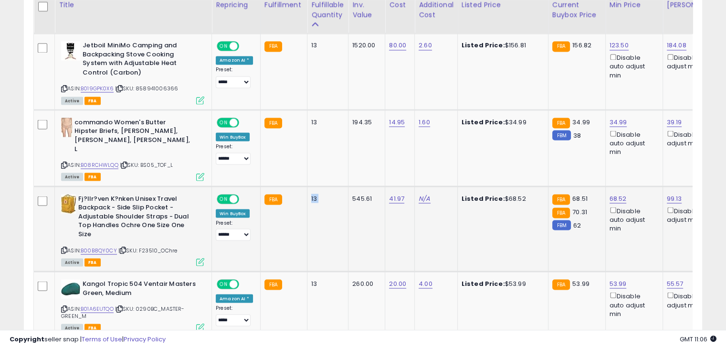
scroll to position [1738, 0]
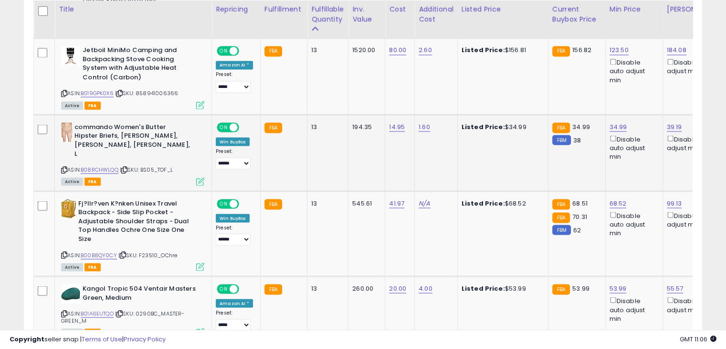
click at [311, 122] on div "13" at bounding box center [326, 126] width 30 height 9
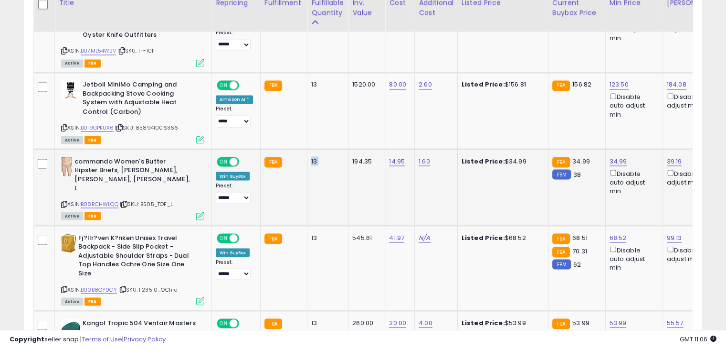
scroll to position [1695, 0]
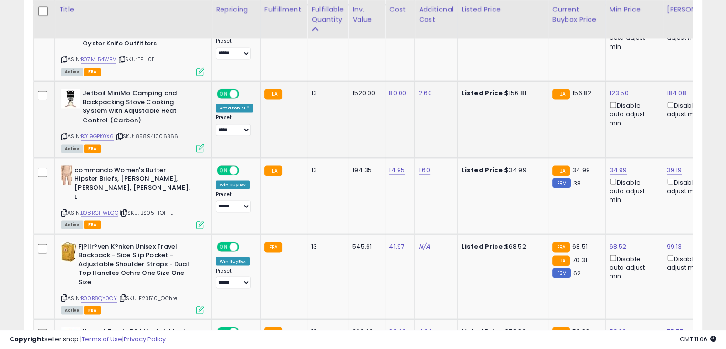
click at [311, 89] on div "13" at bounding box center [326, 93] width 30 height 9
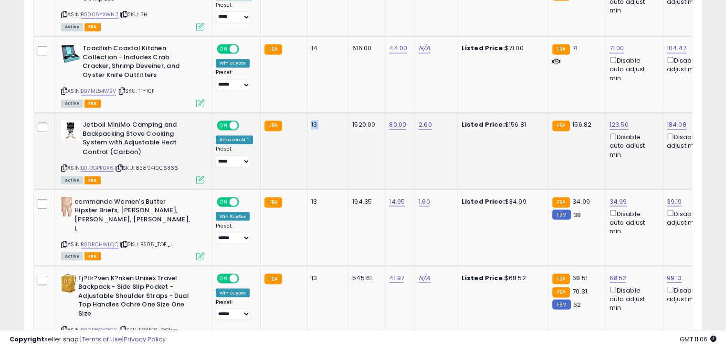
scroll to position [1590, 0]
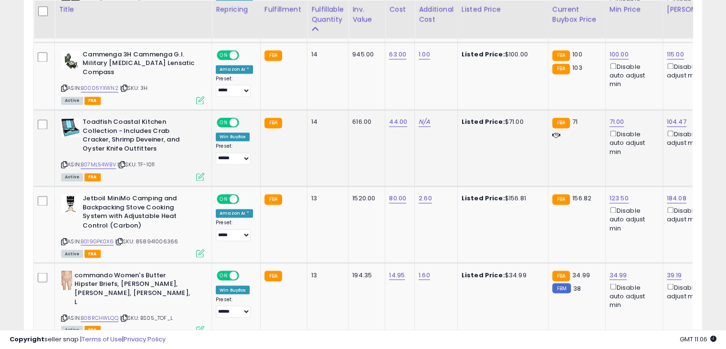
click at [313, 117] on div "14" at bounding box center [326, 121] width 30 height 9
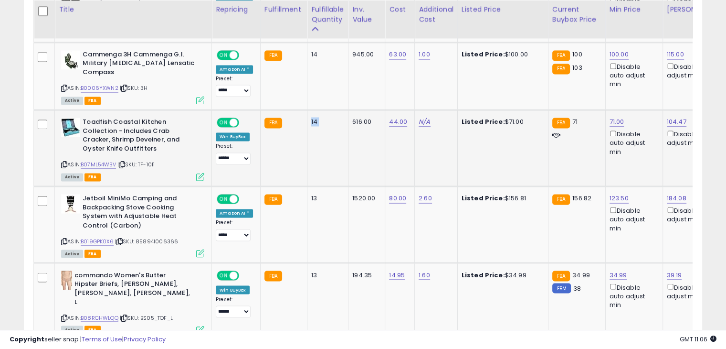
click at [313, 117] on div "14" at bounding box center [326, 121] width 30 height 9
click at [318, 117] on div "14" at bounding box center [326, 121] width 30 height 9
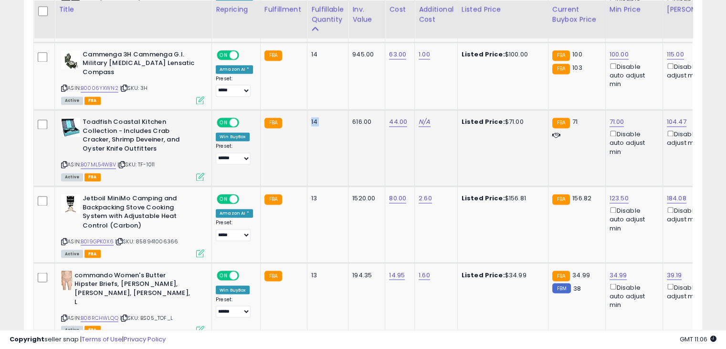
click at [318, 117] on div "14" at bounding box center [326, 121] width 30 height 9
click at [311, 53] on div "14" at bounding box center [326, 54] width 30 height 9
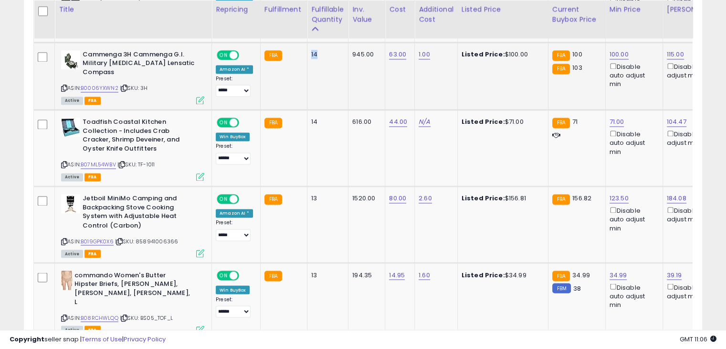
click at [311, 53] on div "14" at bounding box center [326, 54] width 30 height 9
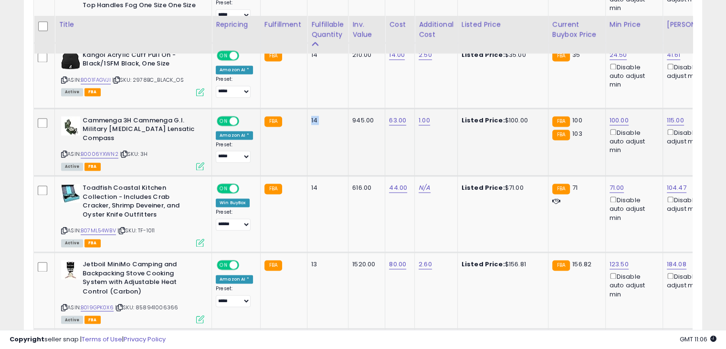
scroll to position [1520, 0]
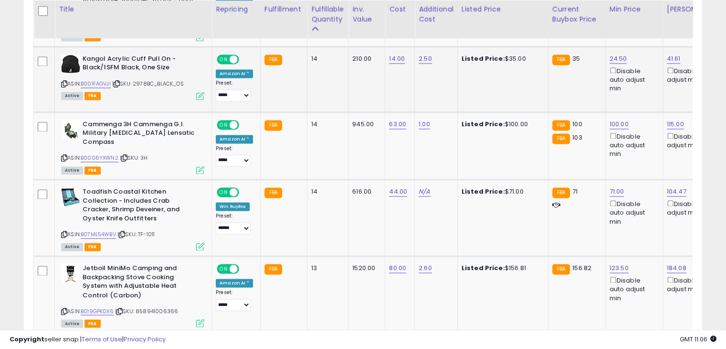
click at [311, 62] on div "14" at bounding box center [326, 58] width 30 height 9
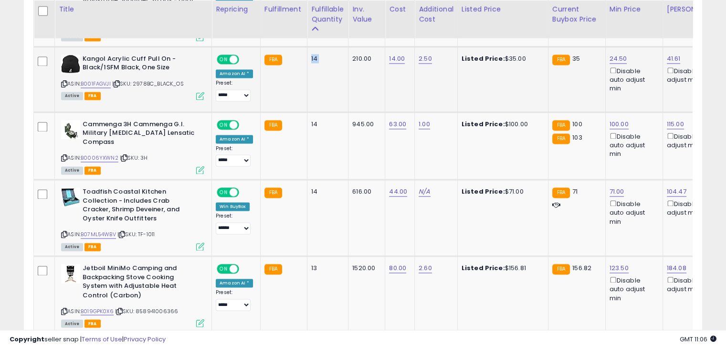
click at [311, 62] on div "14" at bounding box center [326, 58] width 30 height 9
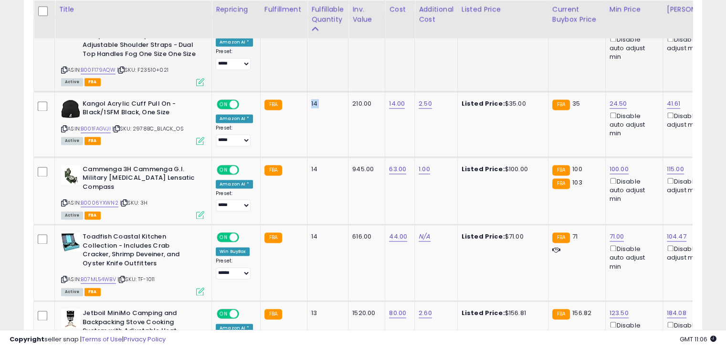
scroll to position [1383, 0]
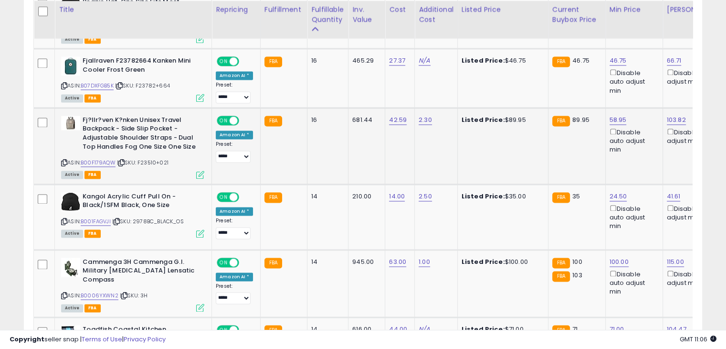
click at [311, 123] on div "16" at bounding box center [326, 120] width 30 height 9
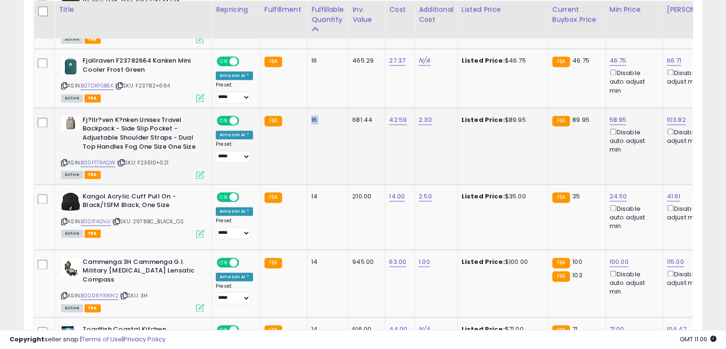
click at [311, 123] on div "16" at bounding box center [326, 120] width 30 height 9
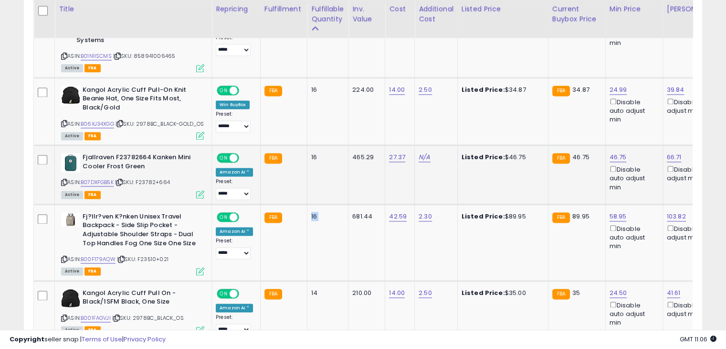
scroll to position [1285, 0]
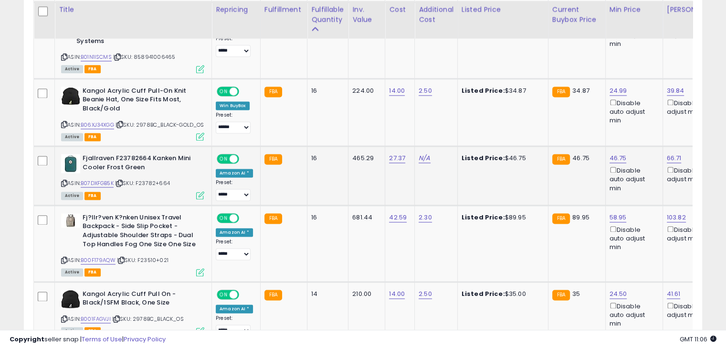
click at [311, 157] on div "16" at bounding box center [326, 158] width 30 height 9
click at [311, 86] on div "16" at bounding box center [326, 90] width 30 height 9
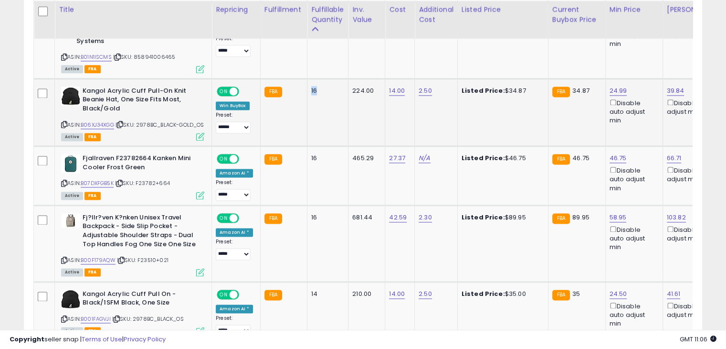
click at [311, 86] on div "16" at bounding box center [326, 90] width 30 height 9
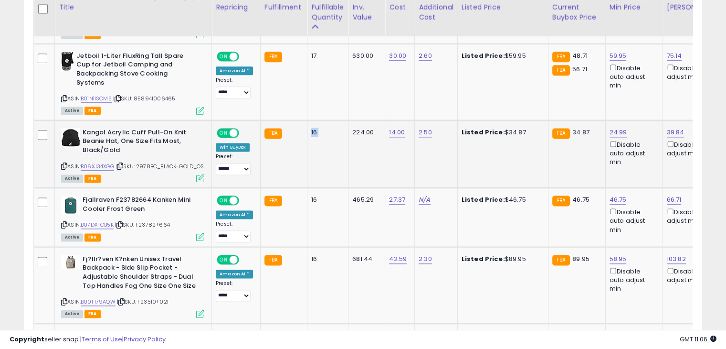
scroll to position [1242, 0]
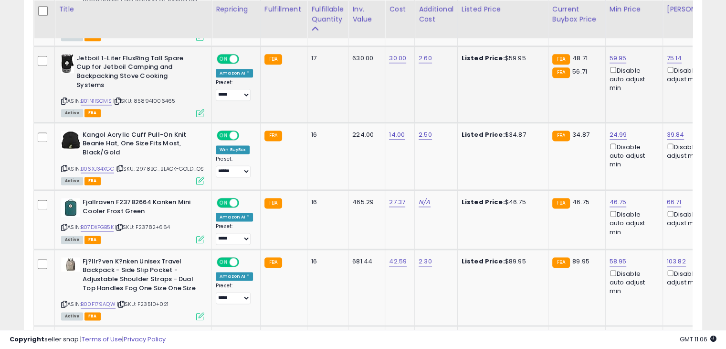
click at [311, 54] on div "17" at bounding box center [326, 58] width 30 height 9
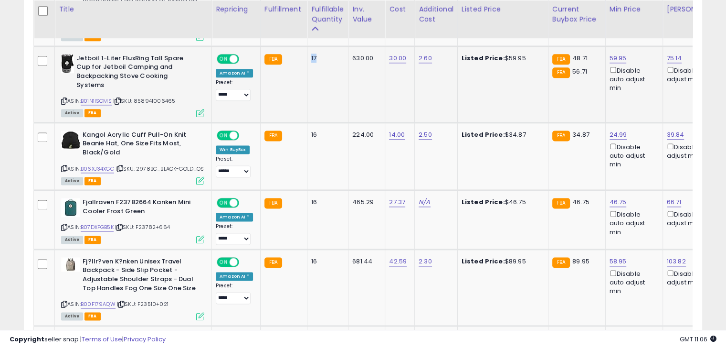
click at [311, 54] on div "17" at bounding box center [326, 58] width 30 height 9
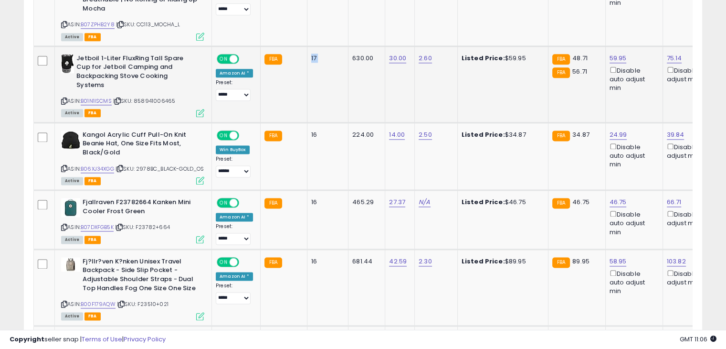
scroll to position [1160, 0]
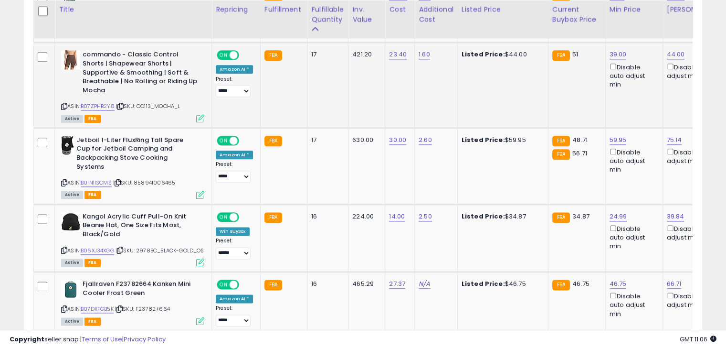
click at [311, 50] on div "17" at bounding box center [326, 54] width 30 height 9
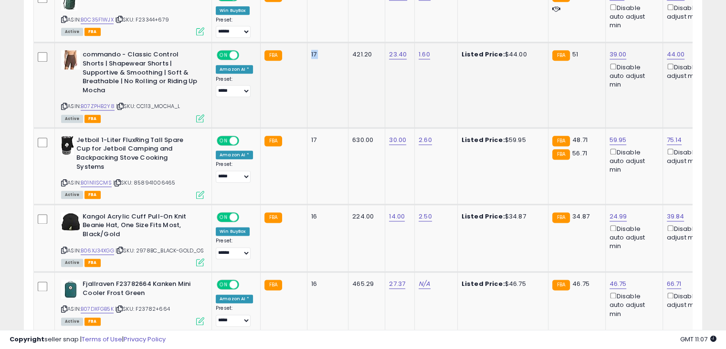
scroll to position [1097, 0]
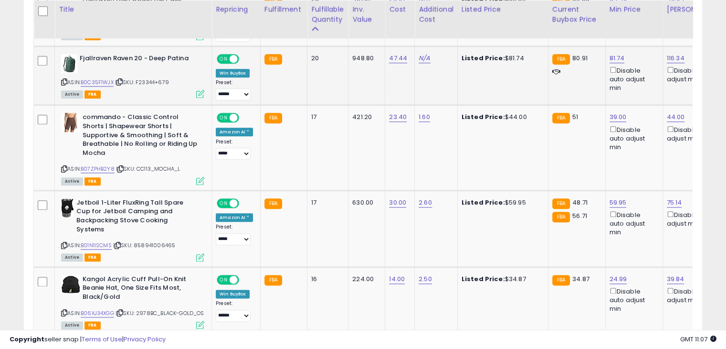
click at [314, 54] on div "20" at bounding box center [326, 58] width 30 height 9
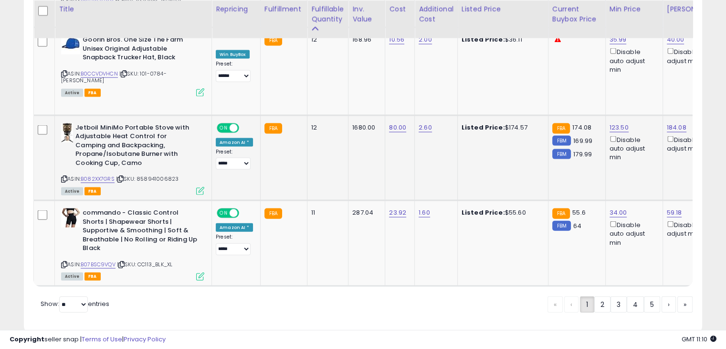
scroll to position [0, 5]
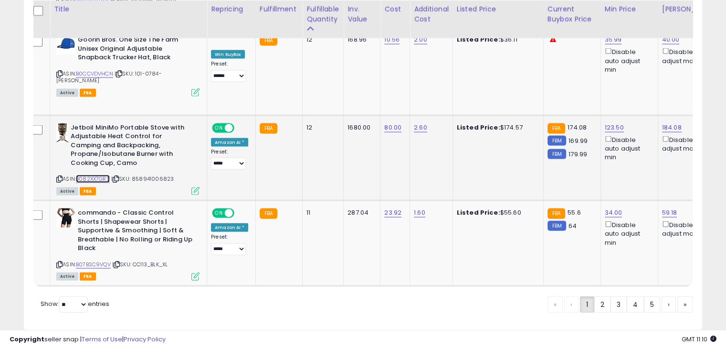
click at [94, 175] on link "B082XX7GRS" at bounding box center [93, 179] width 34 height 8
